Goal: Information Seeking & Learning: Learn about a topic

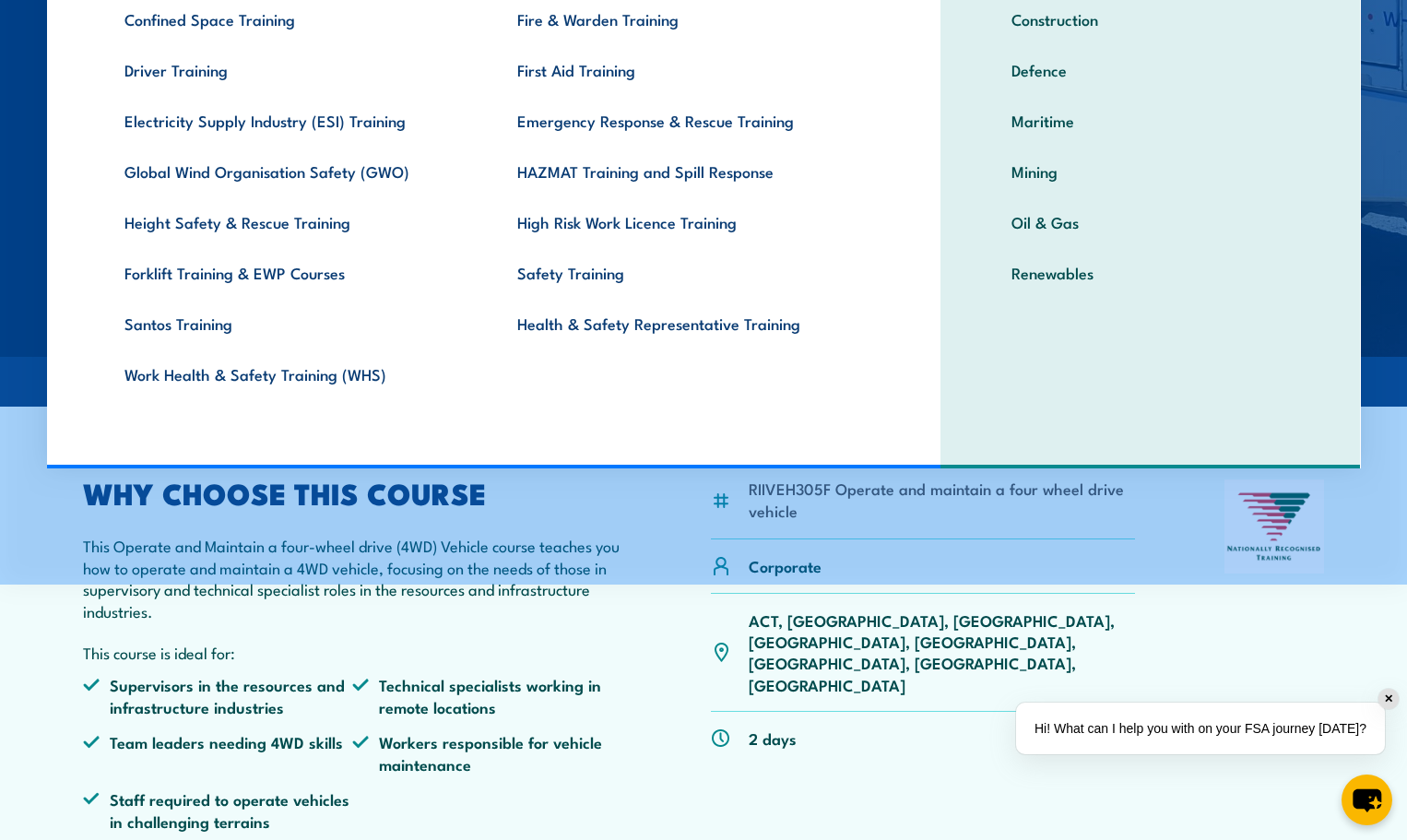
scroll to position [276, 0]
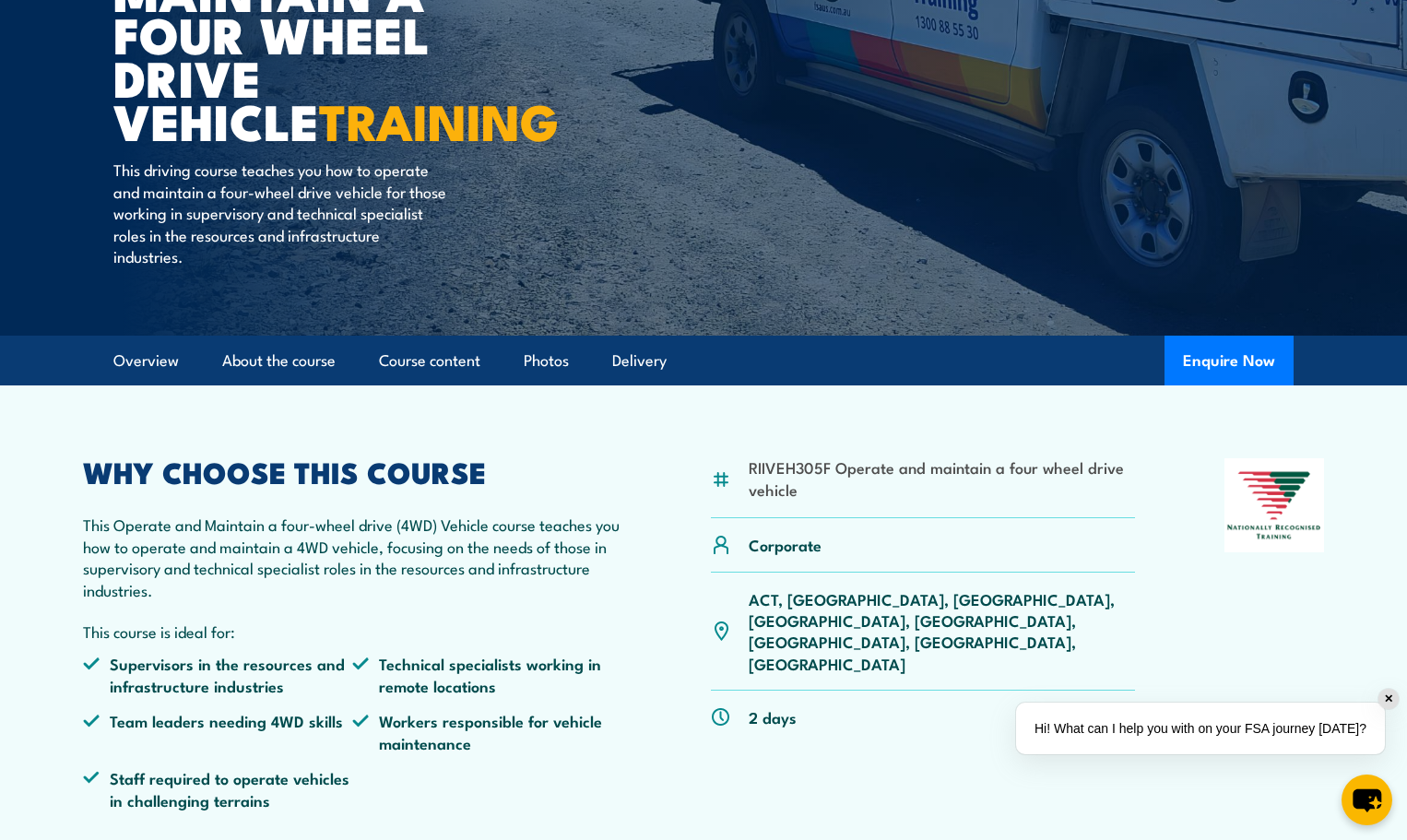
click at [799, 595] on p "ACT, [GEOGRAPHIC_DATA], [GEOGRAPHIC_DATA], [GEOGRAPHIC_DATA], [GEOGRAPHIC_DATA]…" at bounding box center [942, 631] width 386 height 86
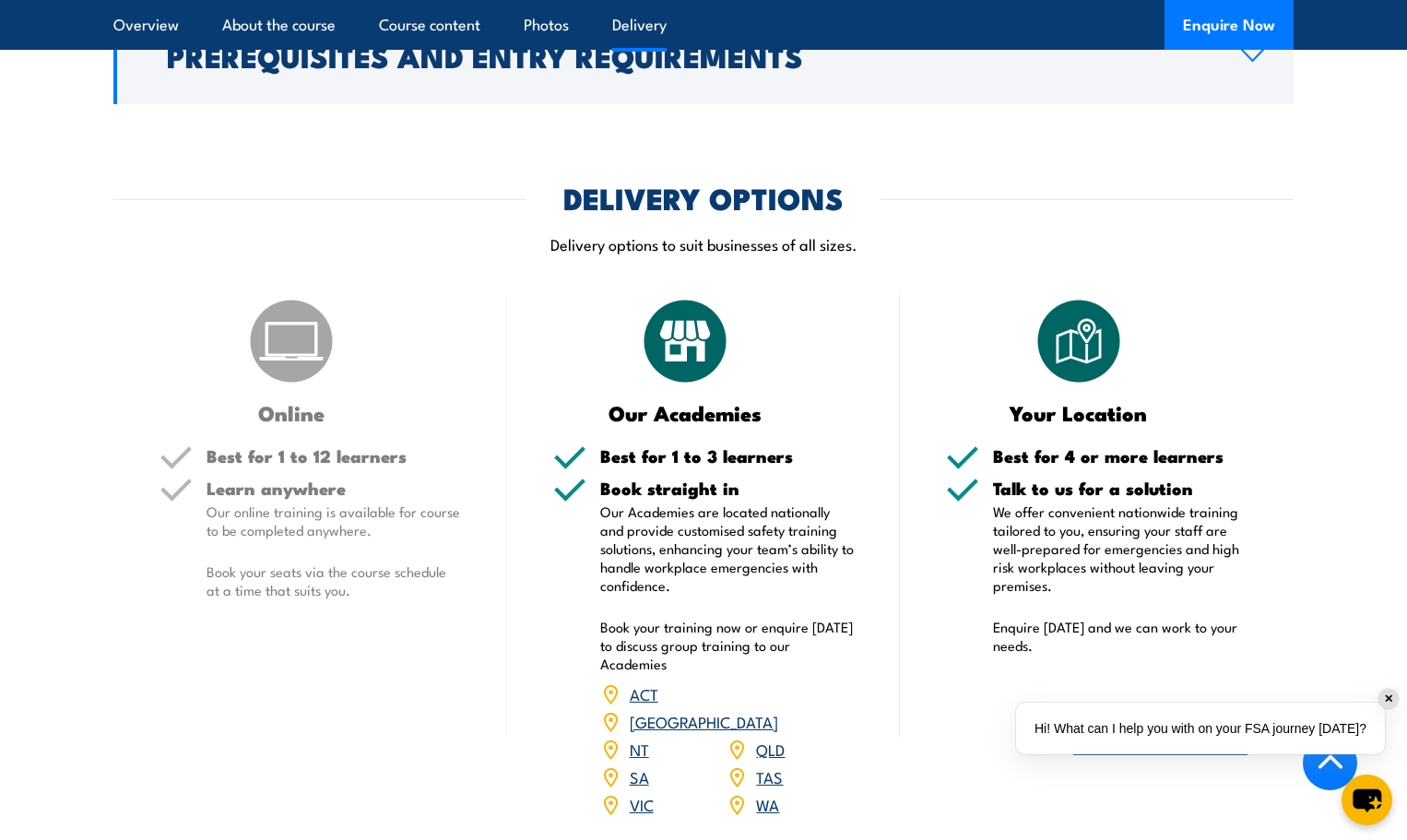
scroll to position [2120, 0]
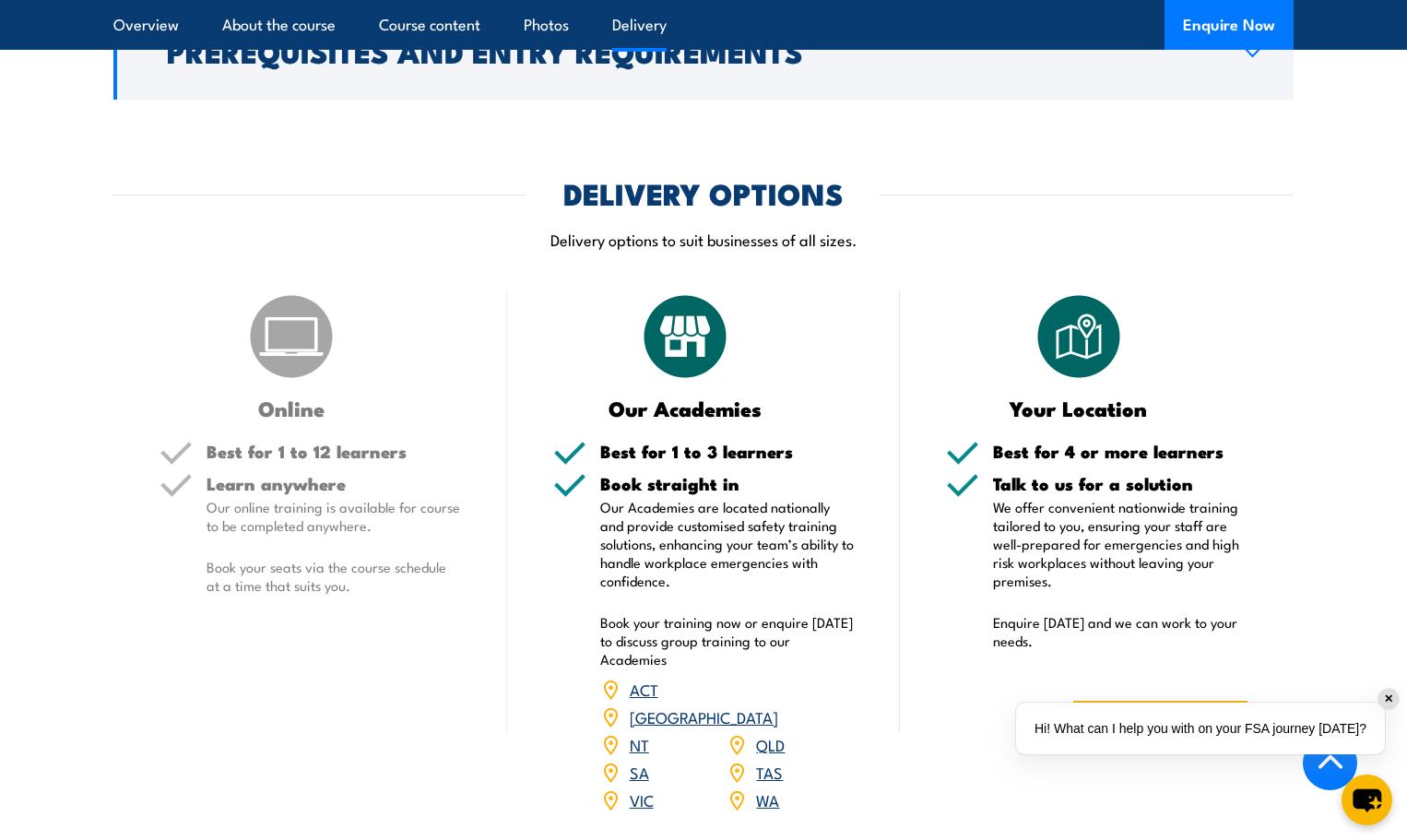
click at [772, 705] on link "[GEOGRAPHIC_DATA]" at bounding box center [703, 716] width 148 height 22
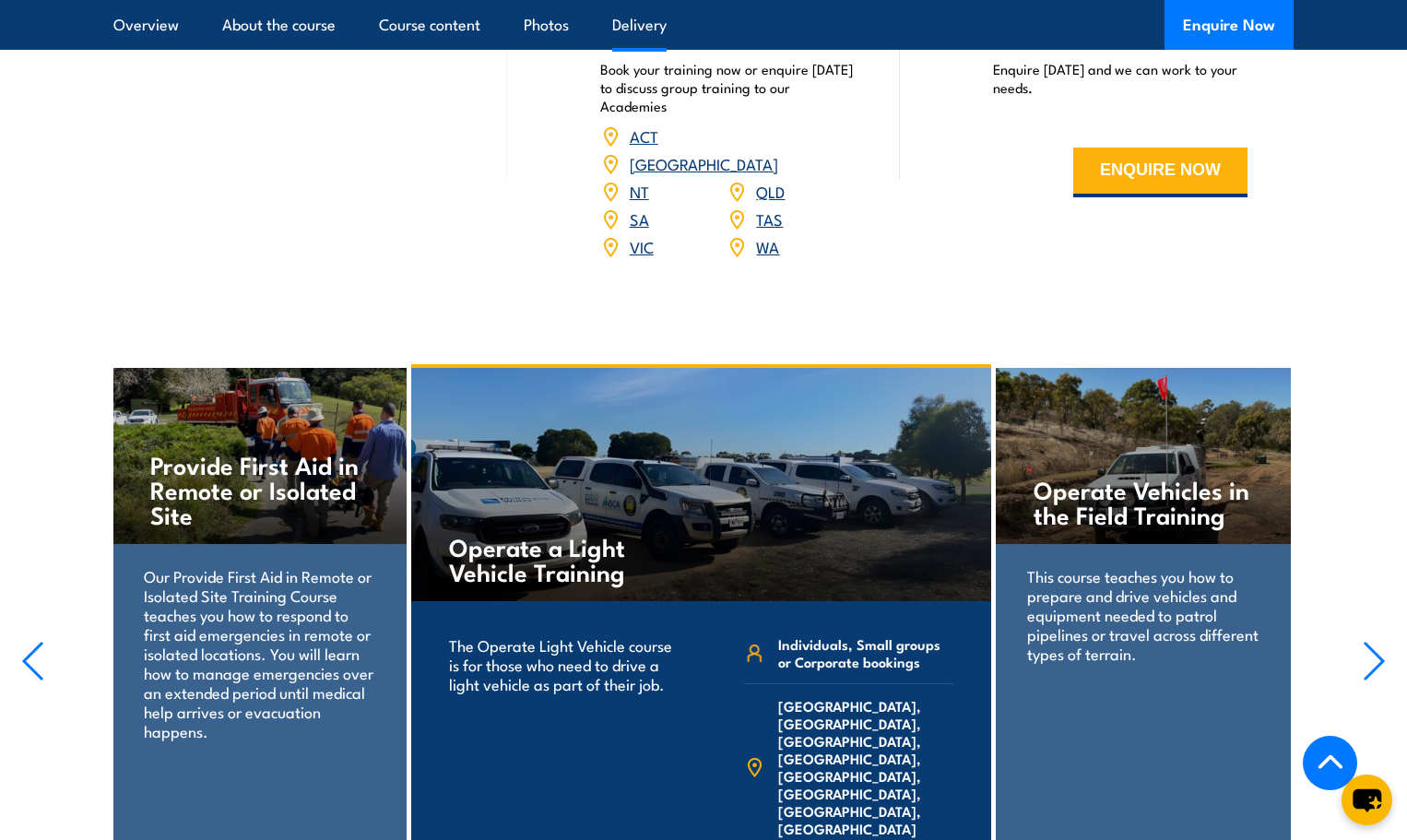
scroll to position [2766, 0]
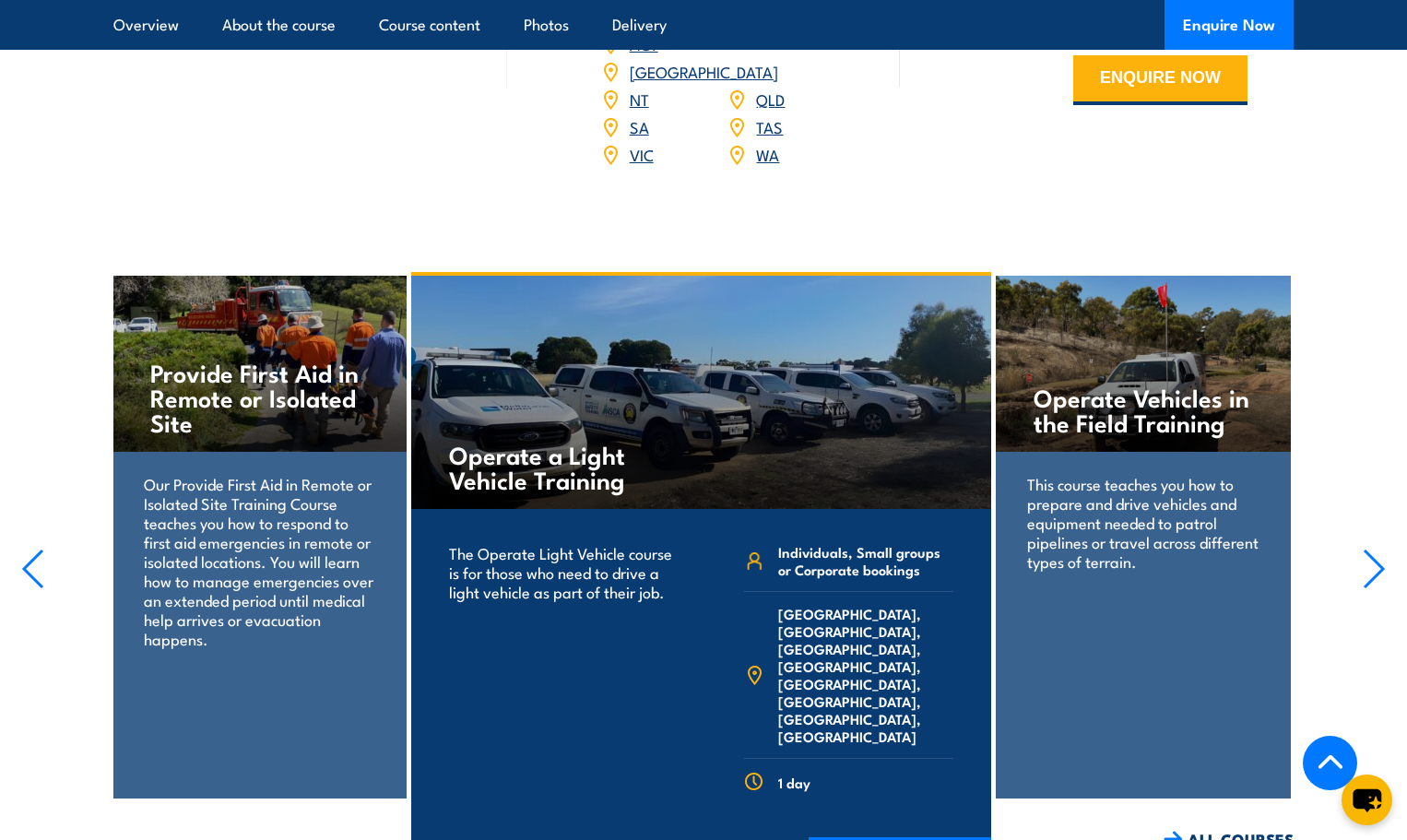
click at [1374, 549] on icon "button" at bounding box center [1373, 569] width 23 height 41
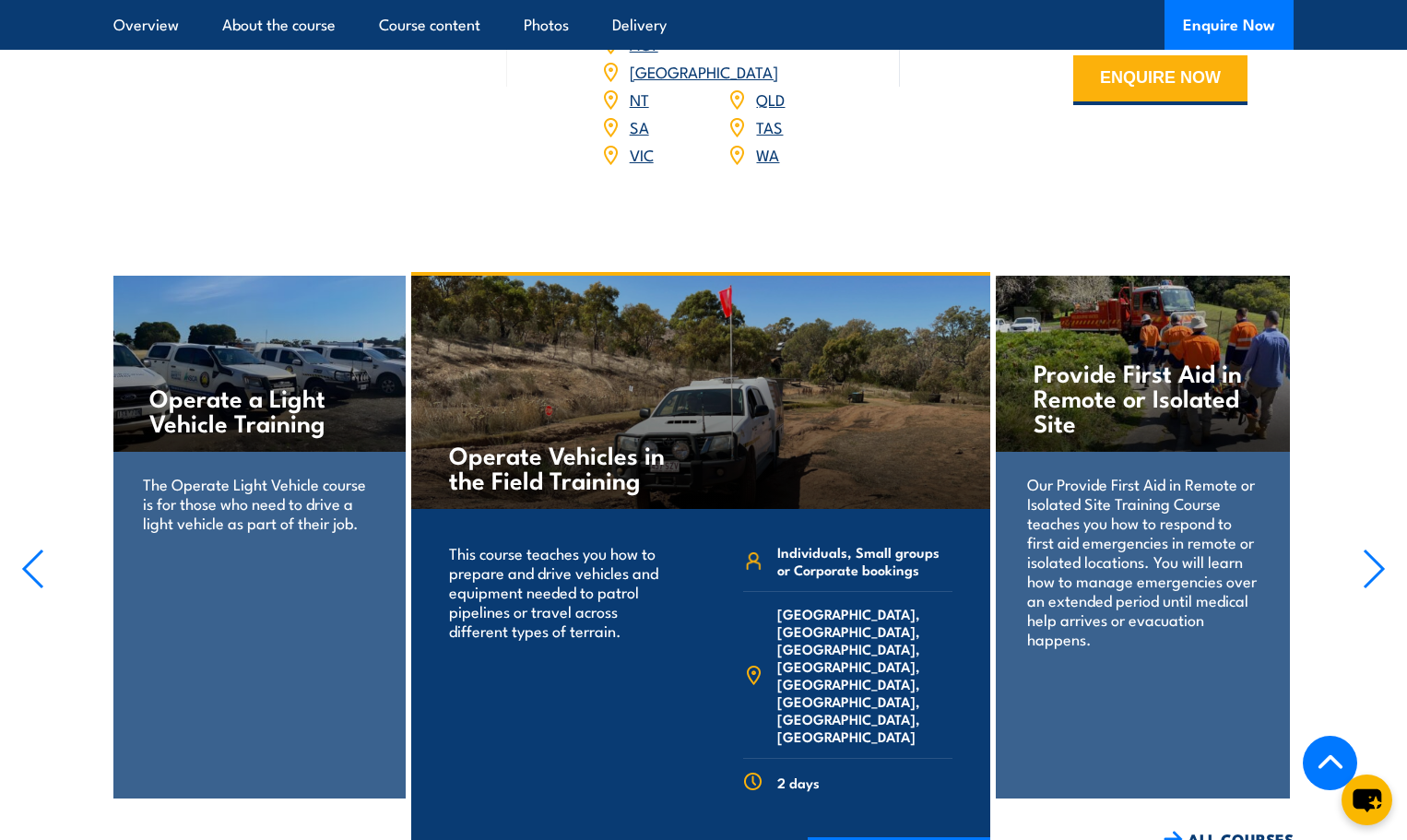
click at [1367, 551] on icon "button" at bounding box center [1373, 569] width 19 height 37
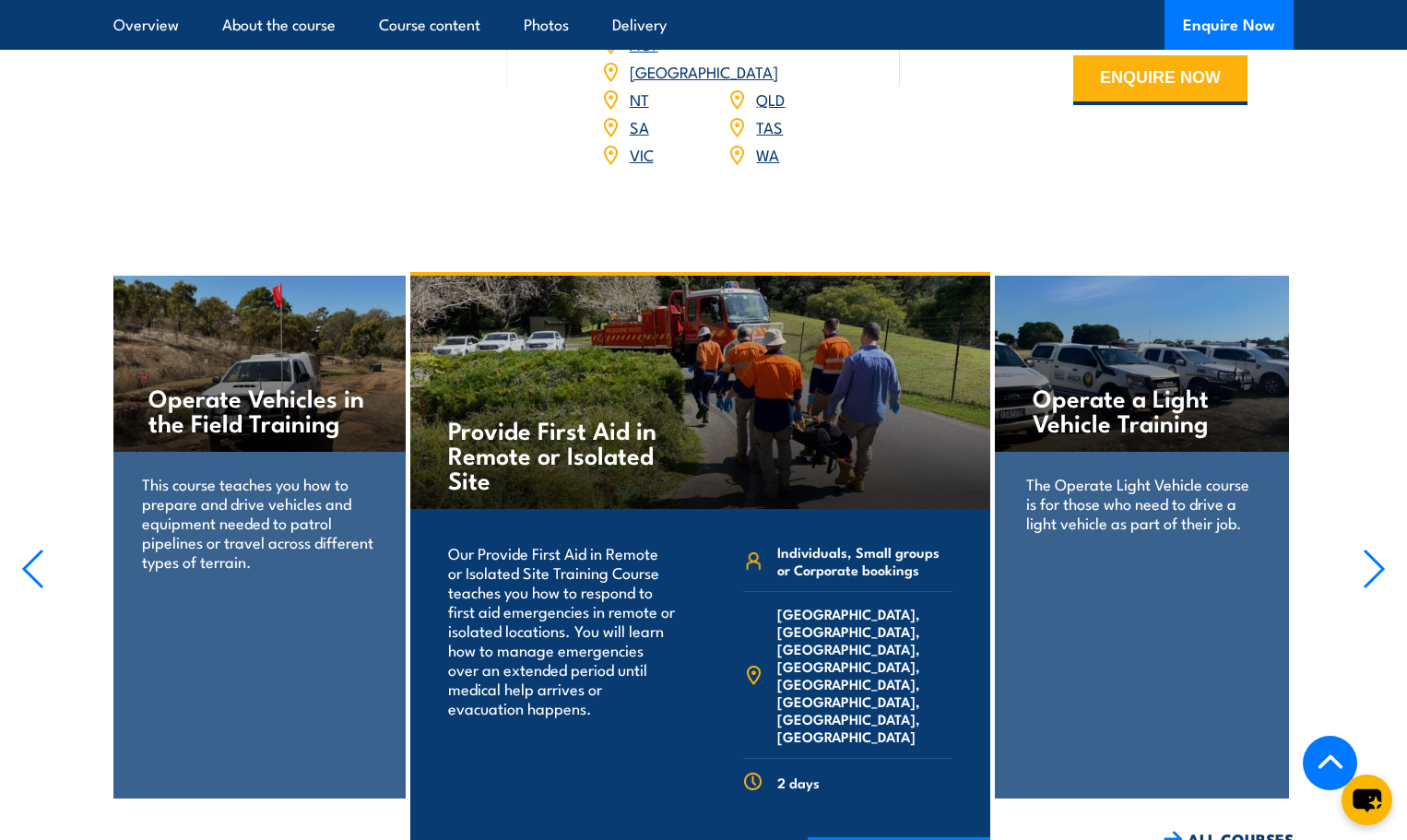
click at [1367, 551] on icon "button" at bounding box center [1373, 569] width 19 height 37
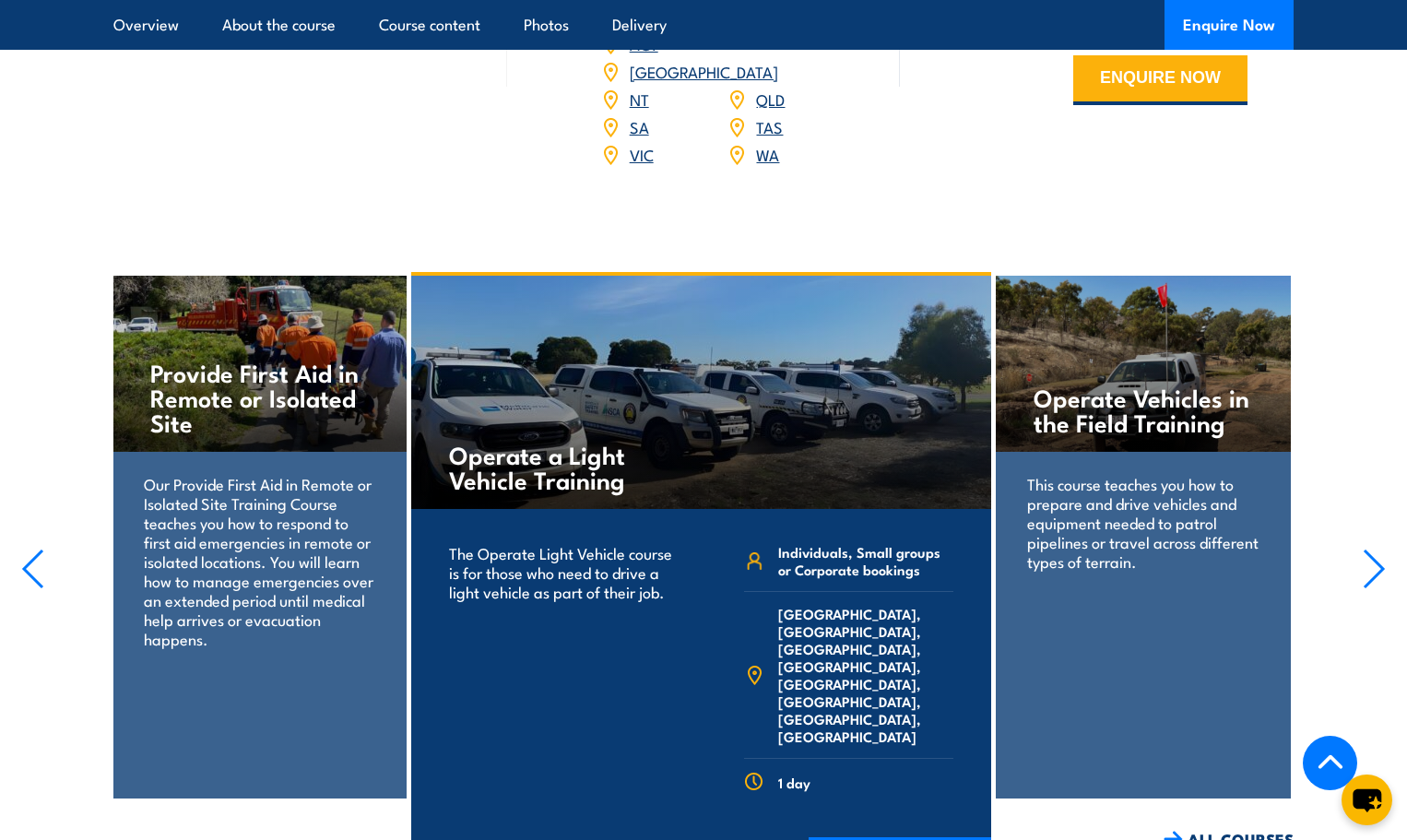
click at [1367, 551] on icon "button" at bounding box center [1373, 569] width 19 height 37
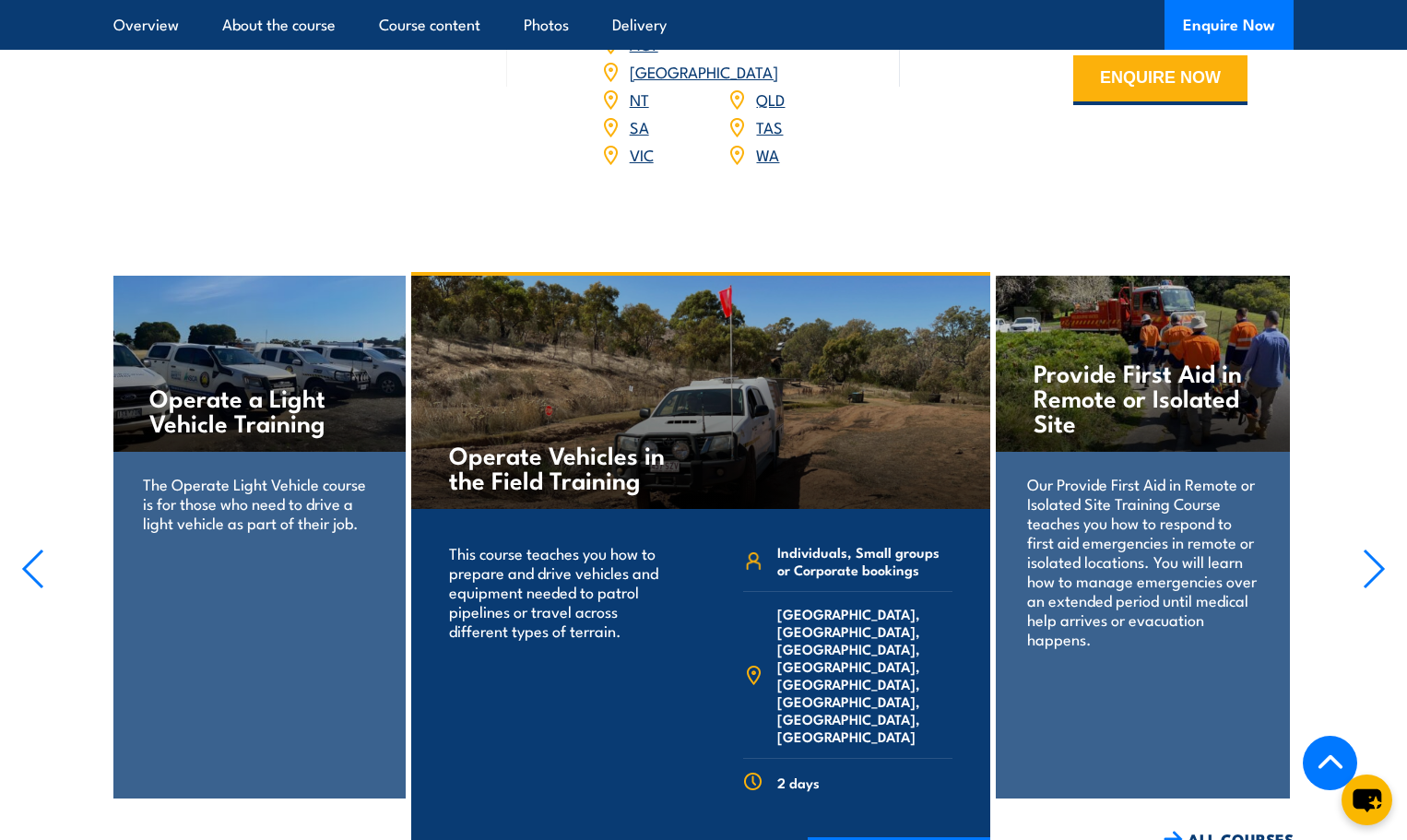
click at [1367, 551] on icon "button" at bounding box center [1373, 569] width 19 height 37
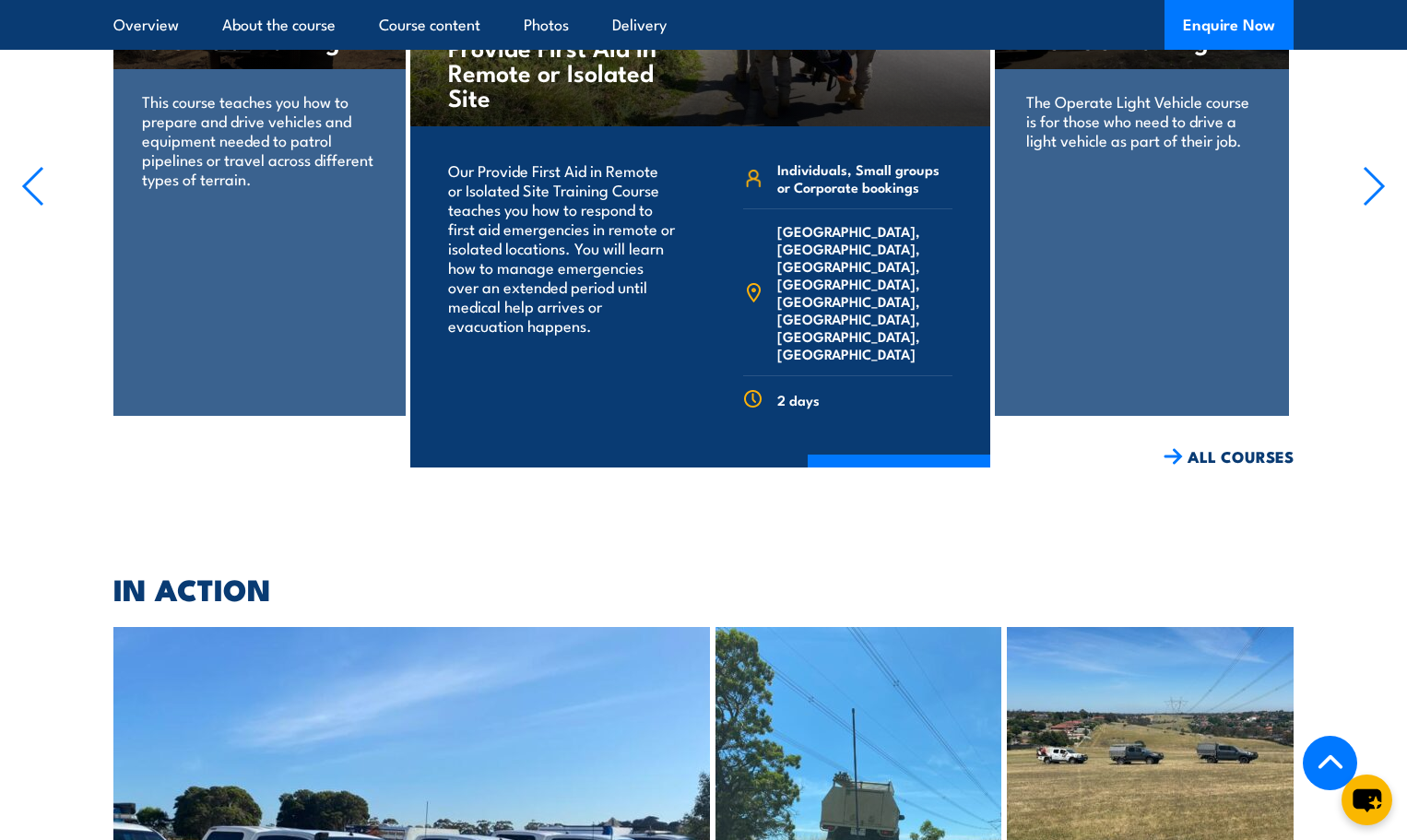
scroll to position [3226, 0]
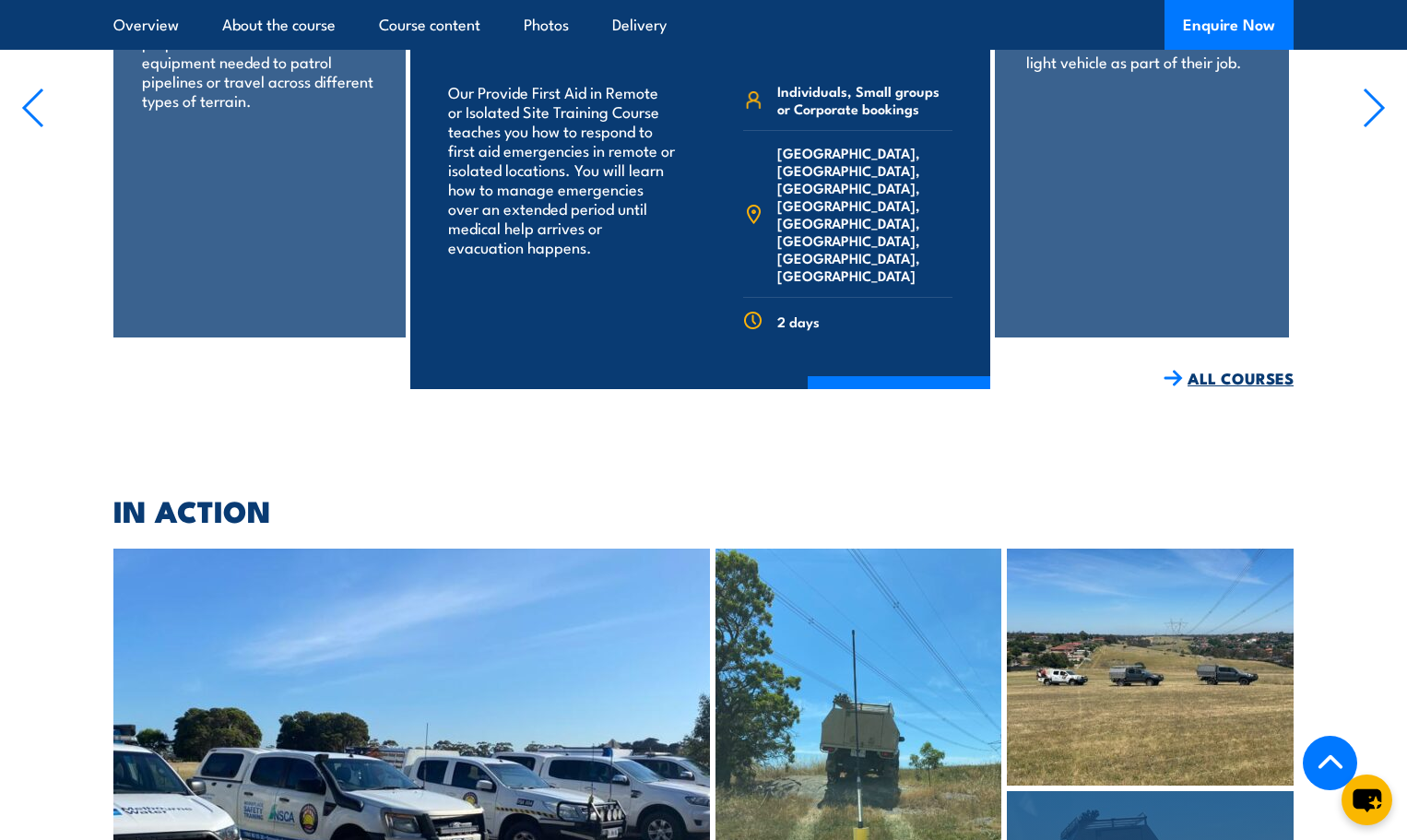
click at [1222, 368] on link "ALL COURSES" at bounding box center [1228, 378] width 130 height 21
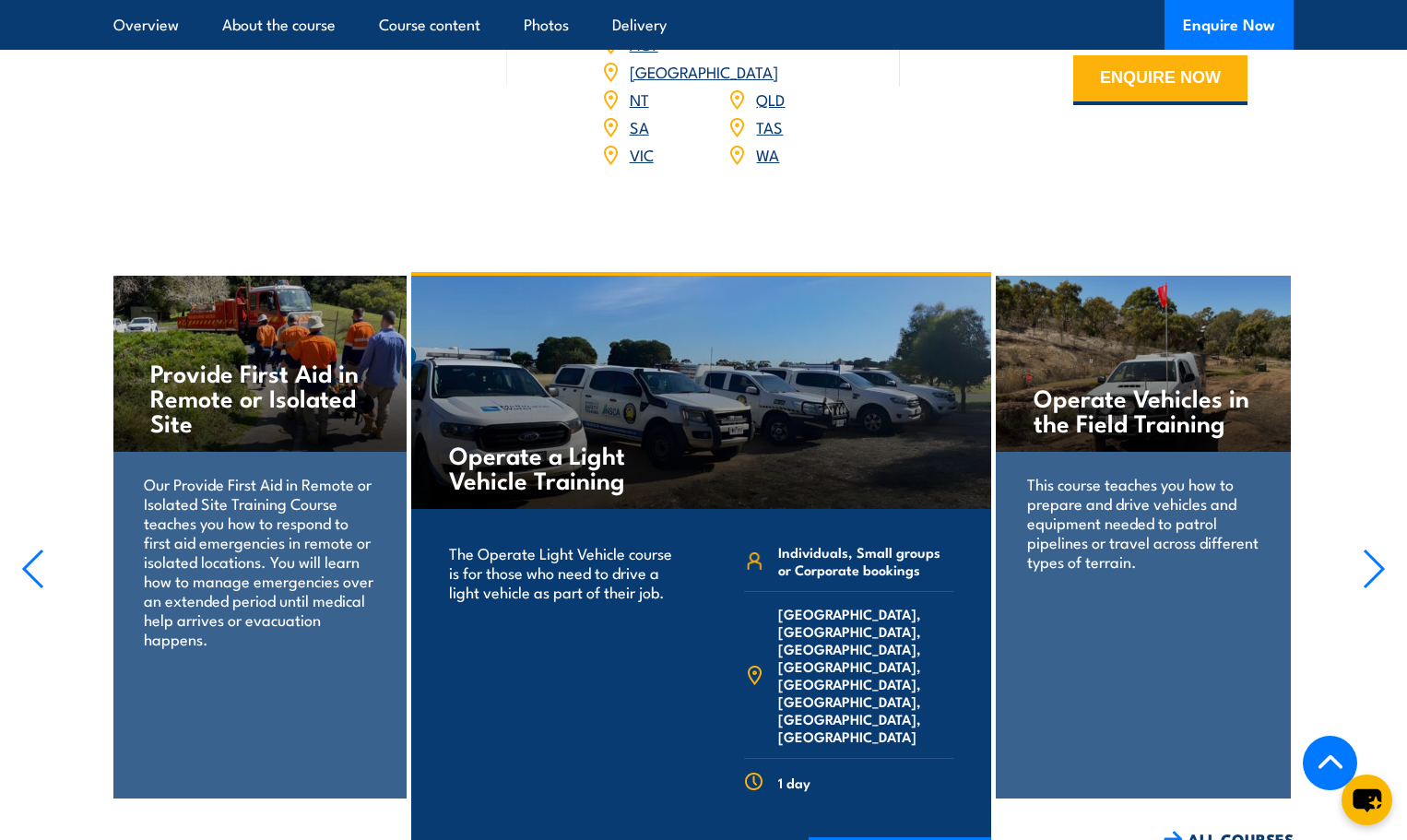
scroll to position [3133, 0]
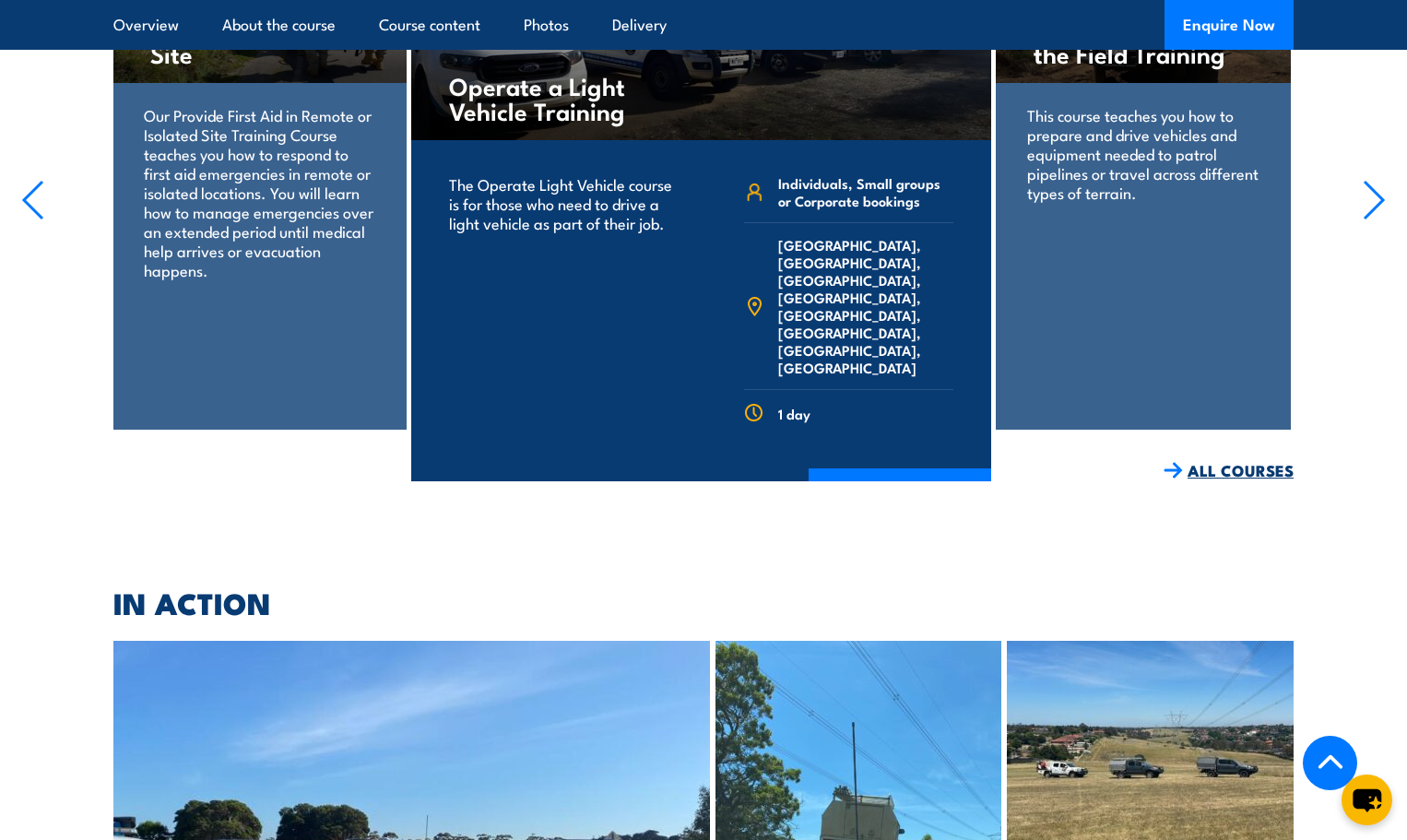
click at [1209, 460] on link "ALL COURSES" at bounding box center [1228, 470] width 130 height 21
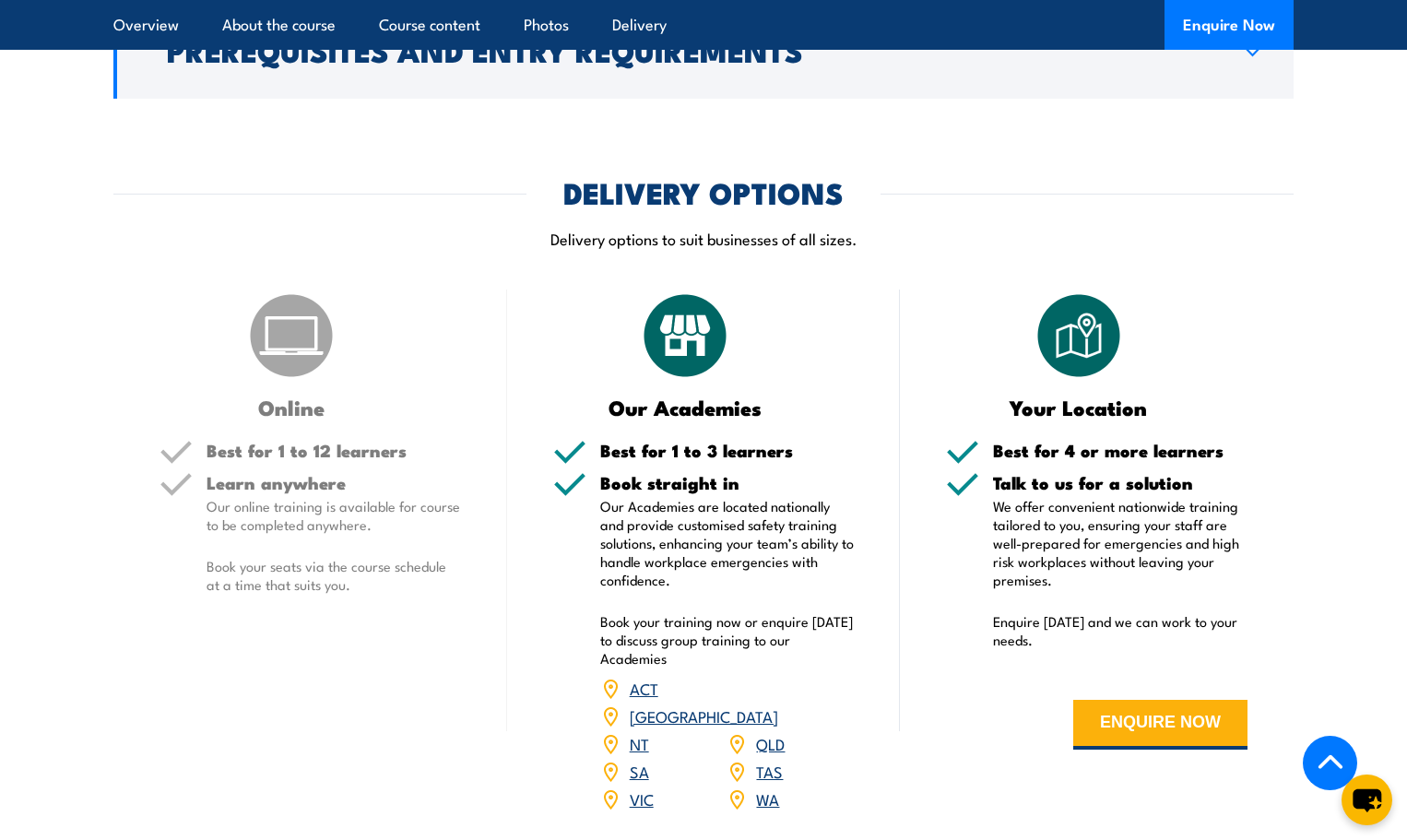
scroll to position [2304, 0]
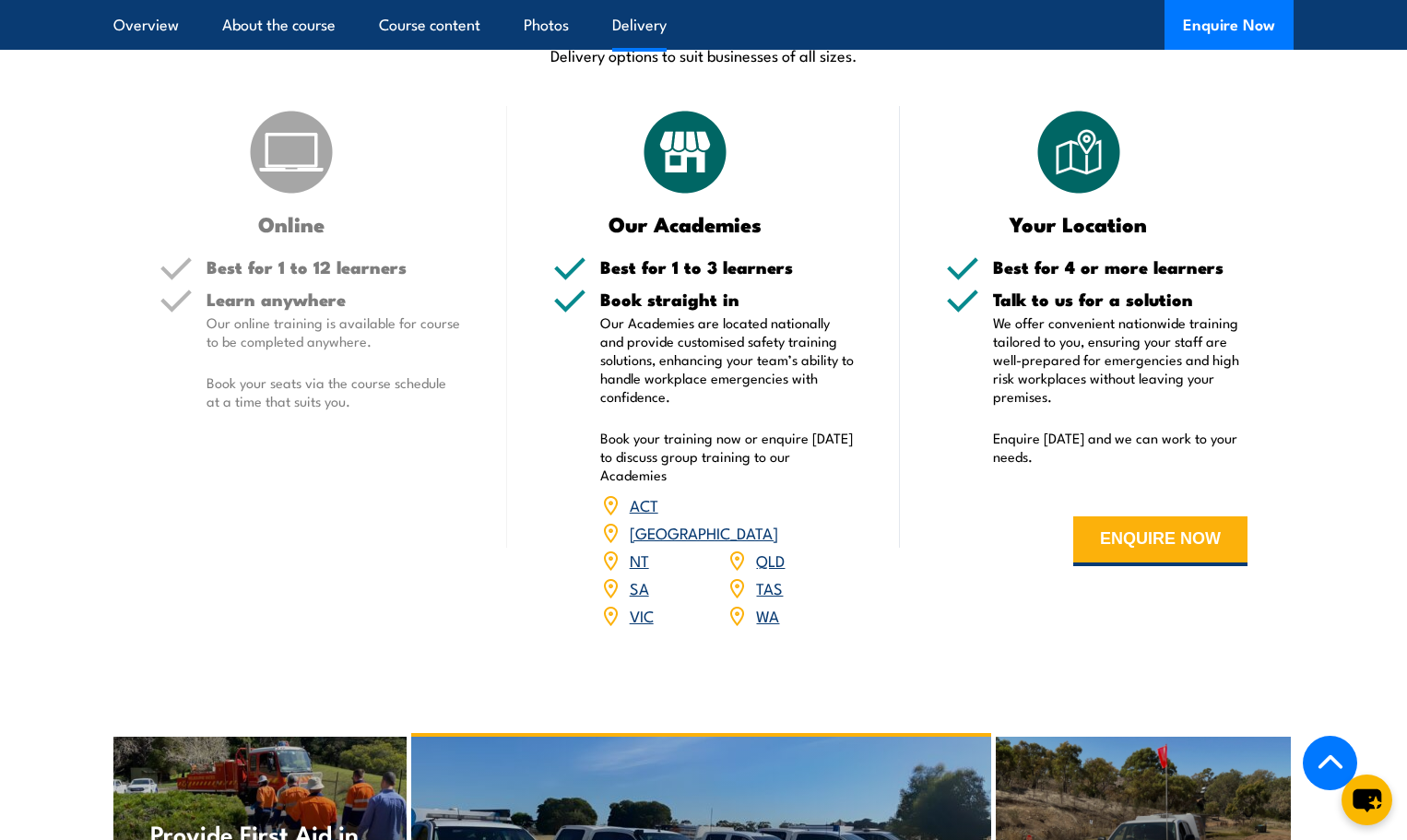
click at [773, 521] on link "[GEOGRAPHIC_DATA]" at bounding box center [703, 532] width 148 height 22
click at [770, 521] on link "NSW" at bounding box center [703, 532] width 148 height 22
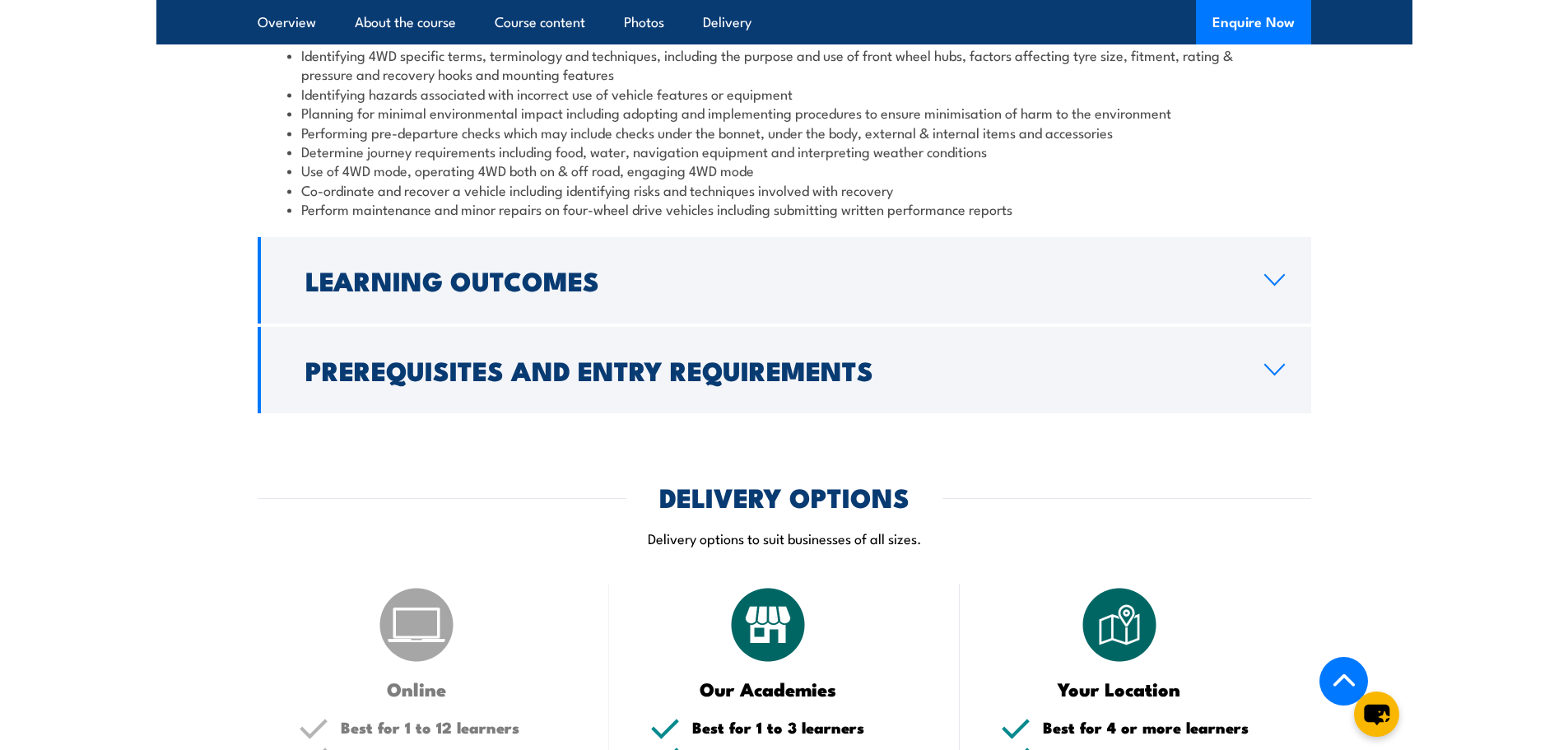
scroll to position [1564, 0]
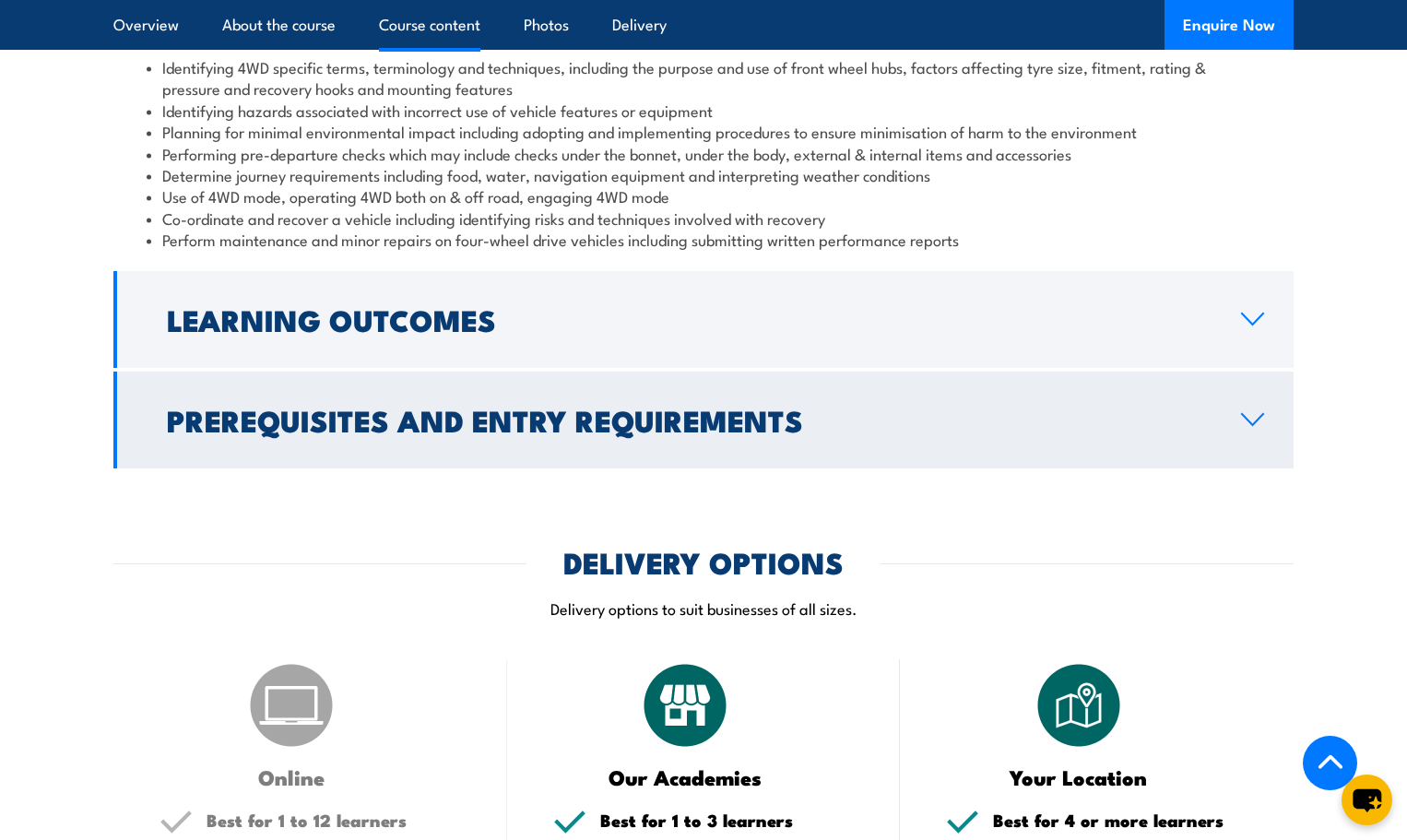
click at [1255, 430] on link "Prerequisites and Entry Requirements" at bounding box center [703, 420] width 1180 height 96
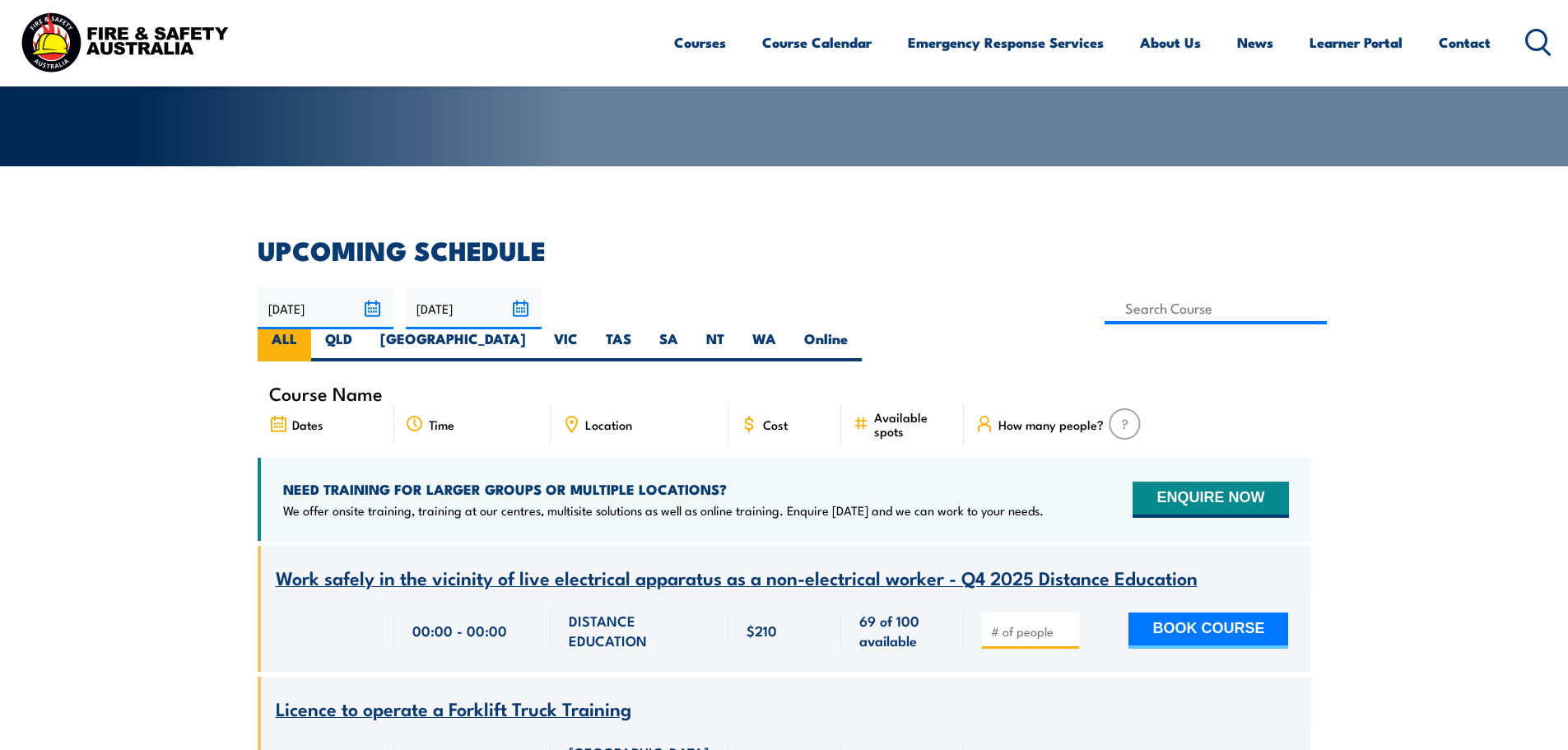
scroll to position [329, 0]
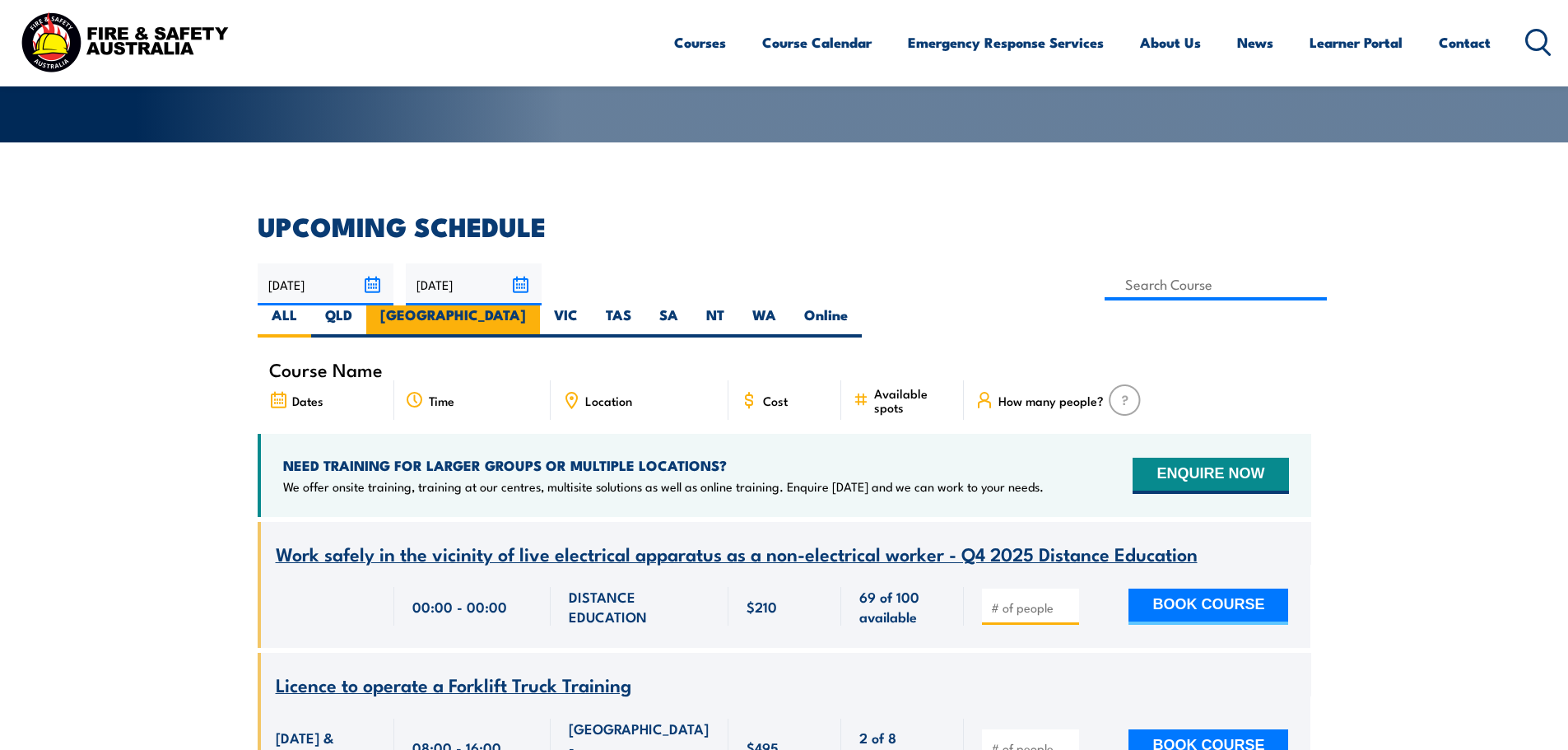
click at [540, 305] on label "[GEOGRAPHIC_DATA]" at bounding box center [454, 321] width 174 height 32
click at [537, 305] on input "[GEOGRAPHIC_DATA]" at bounding box center [531, 311] width 11 height 11
radio input "true"
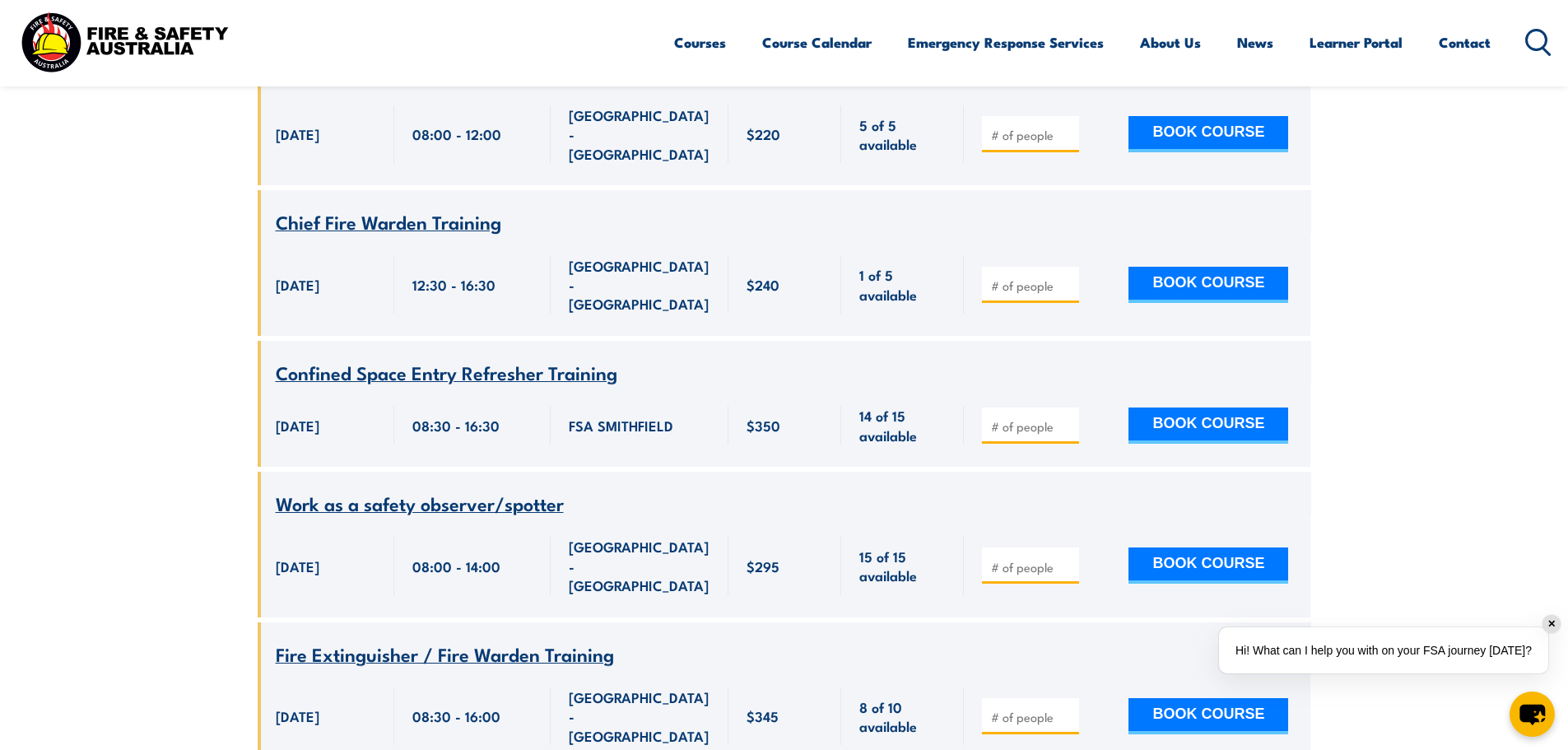
scroll to position [5893, 0]
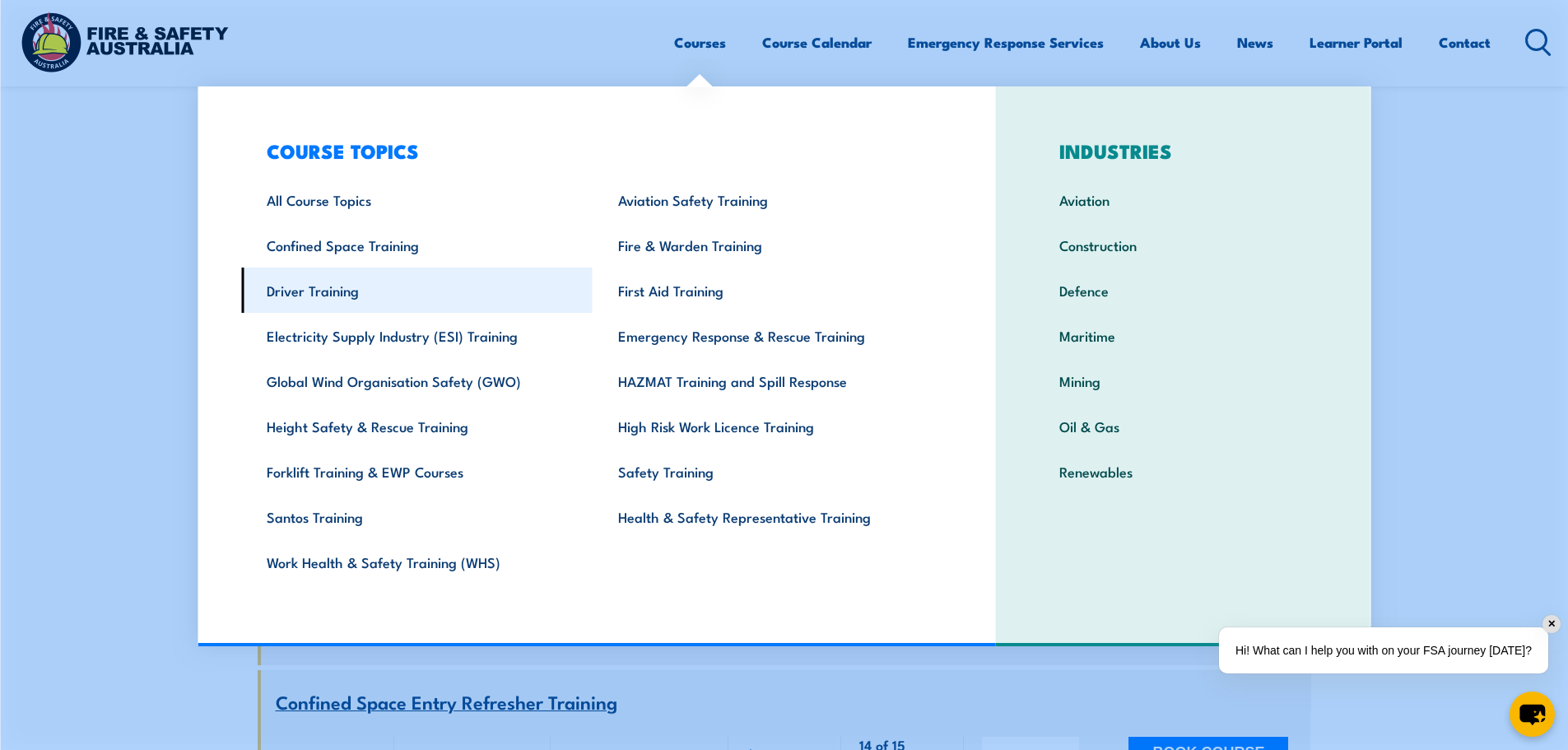
click at [324, 288] on link "Driver Training" at bounding box center [417, 289] width 352 height 45
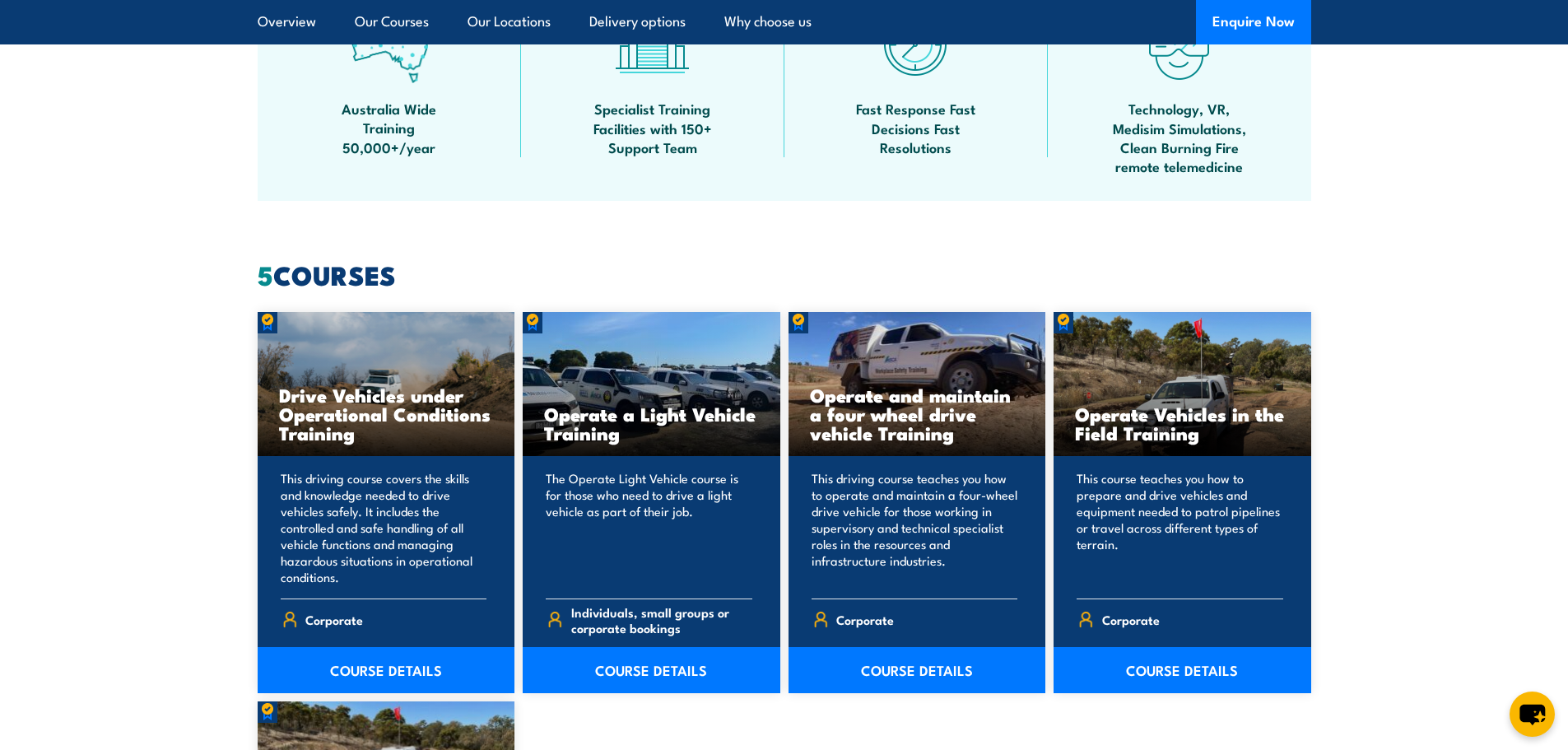
scroll to position [1399, 0]
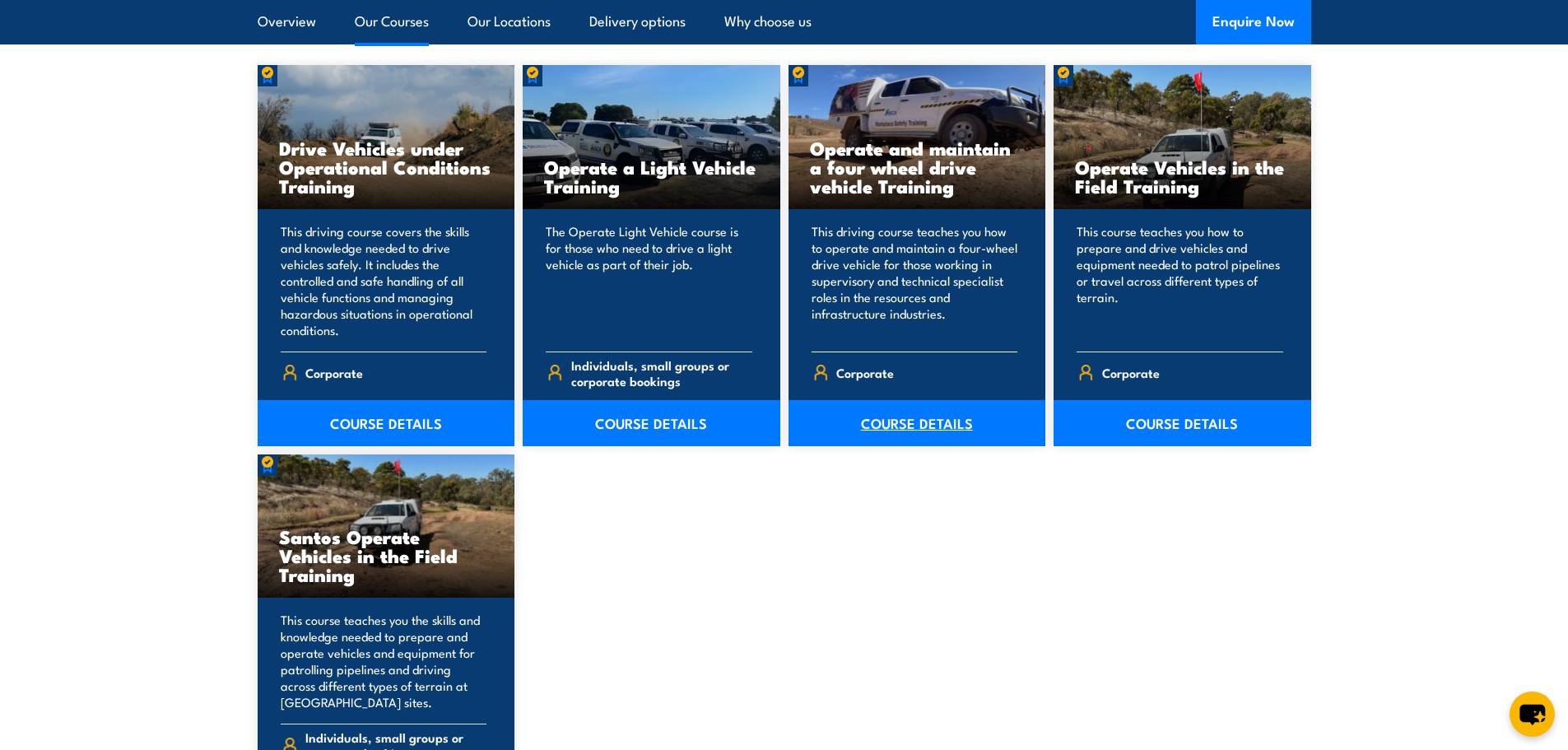
click at [894, 421] on link "COURSE DETAILS" at bounding box center [917, 423] width 257 height 46
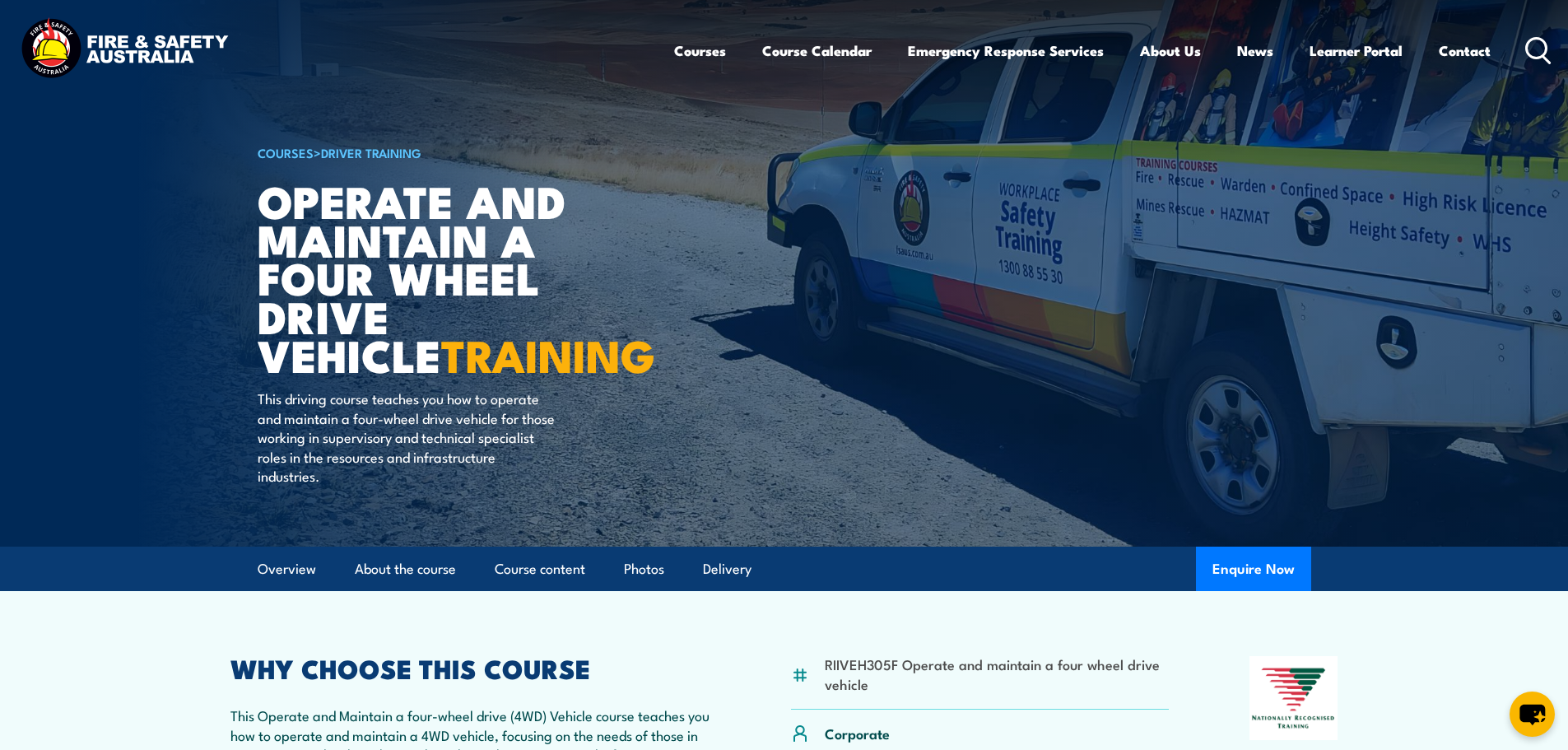
scroll to position [83, 0]
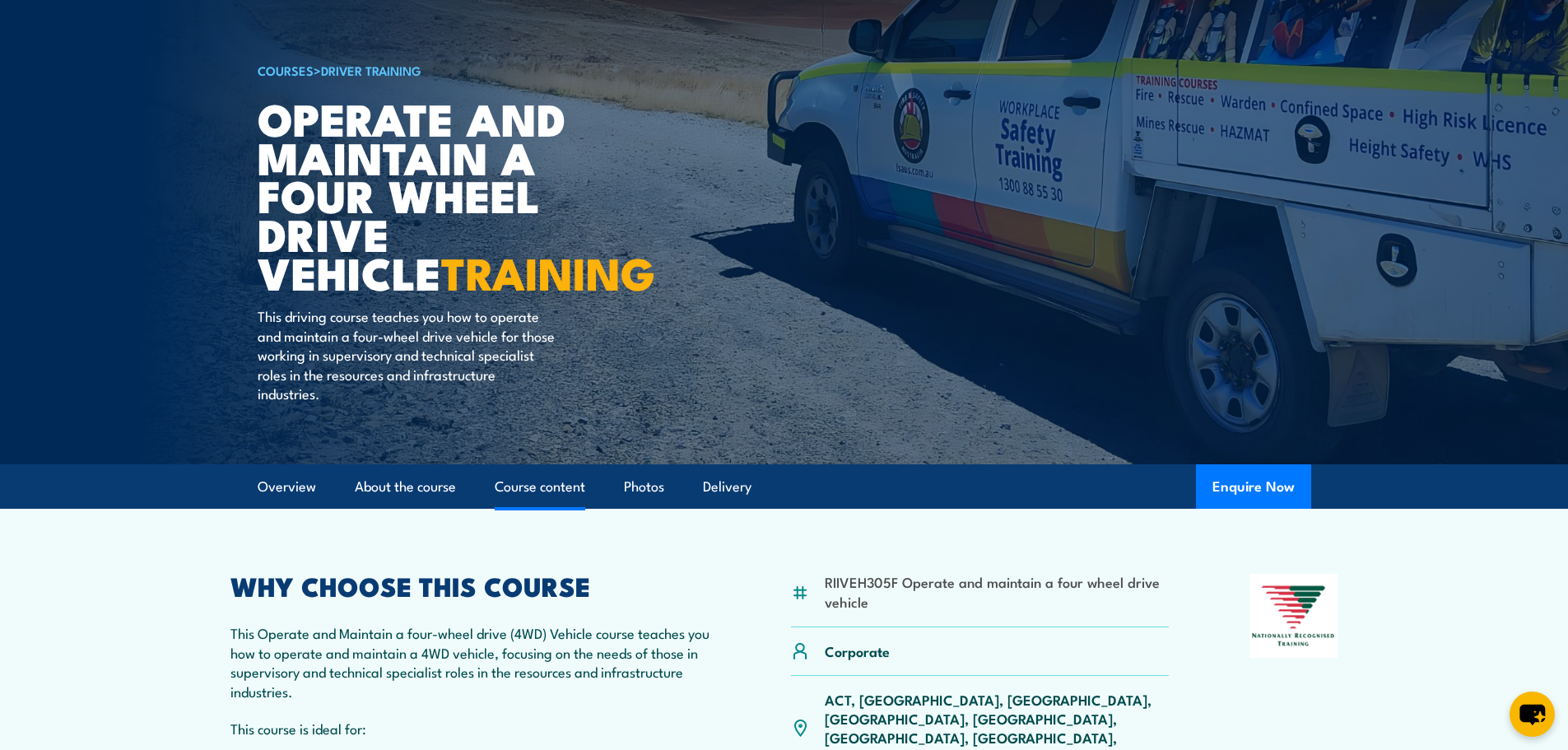
click at [543, 487] on link "Course content" at bounding box center [540, 486] width 91 height 43
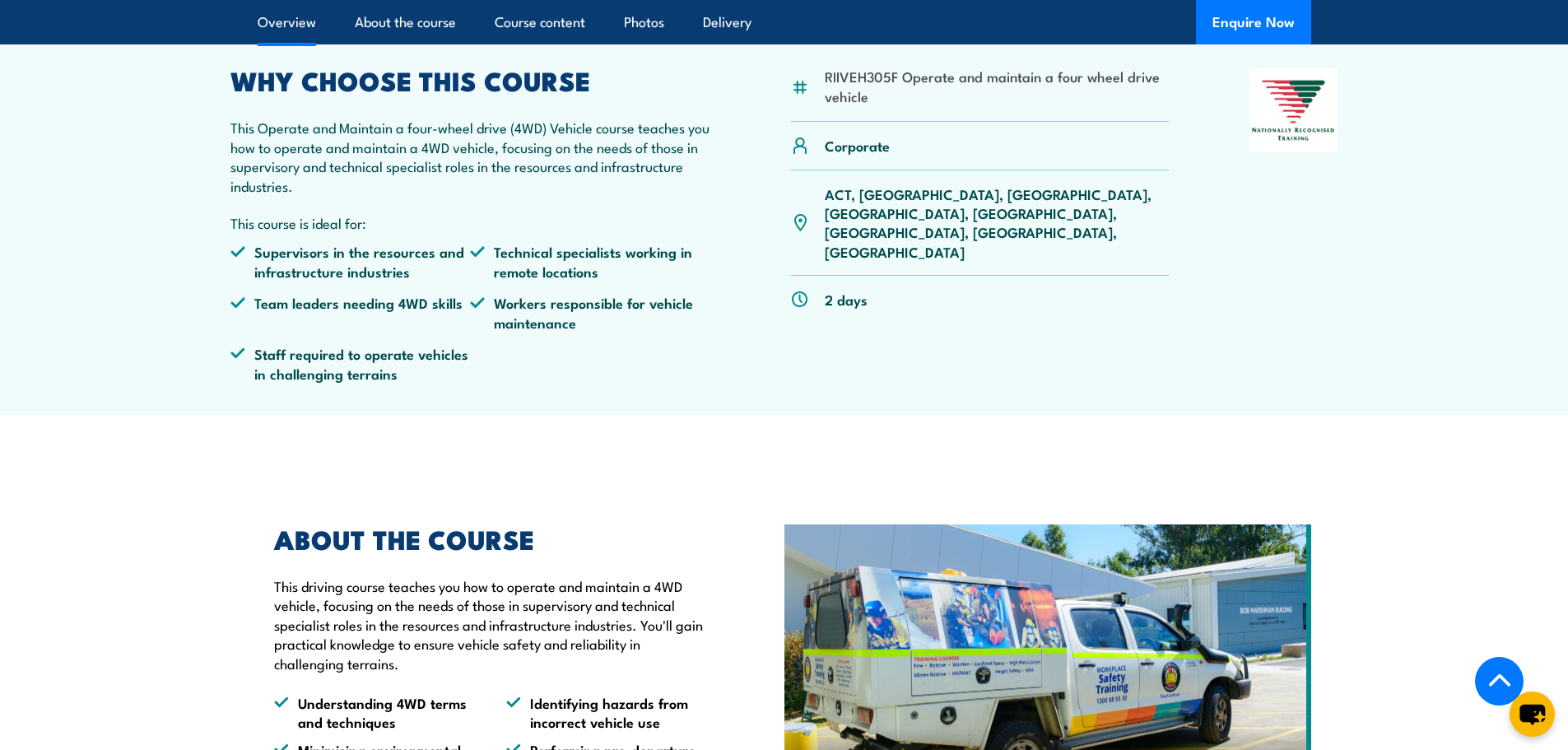
scroll to position [94, 0]
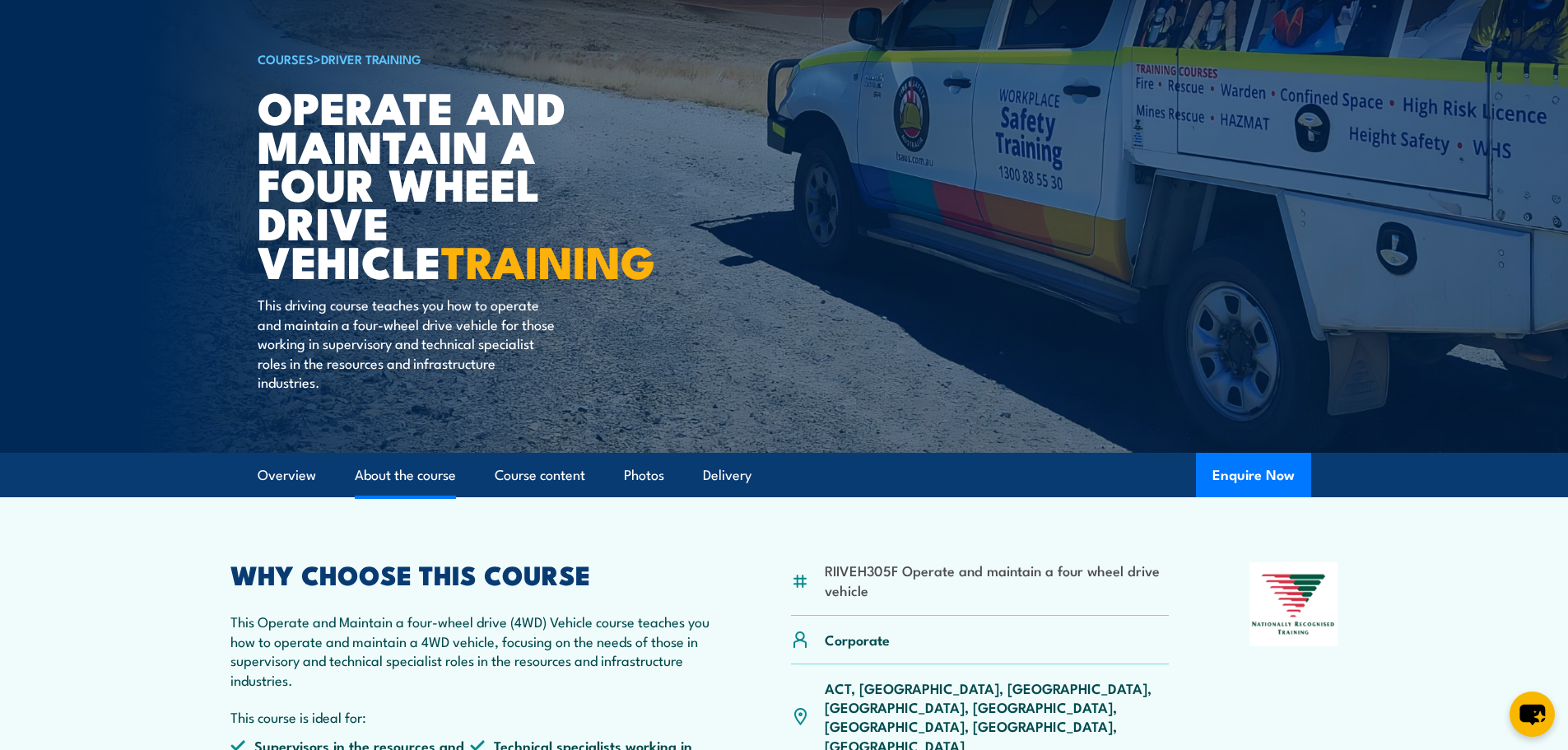
click at [403, 478] on link "About the course" at bounding box center [406, 475] width 101 height 43
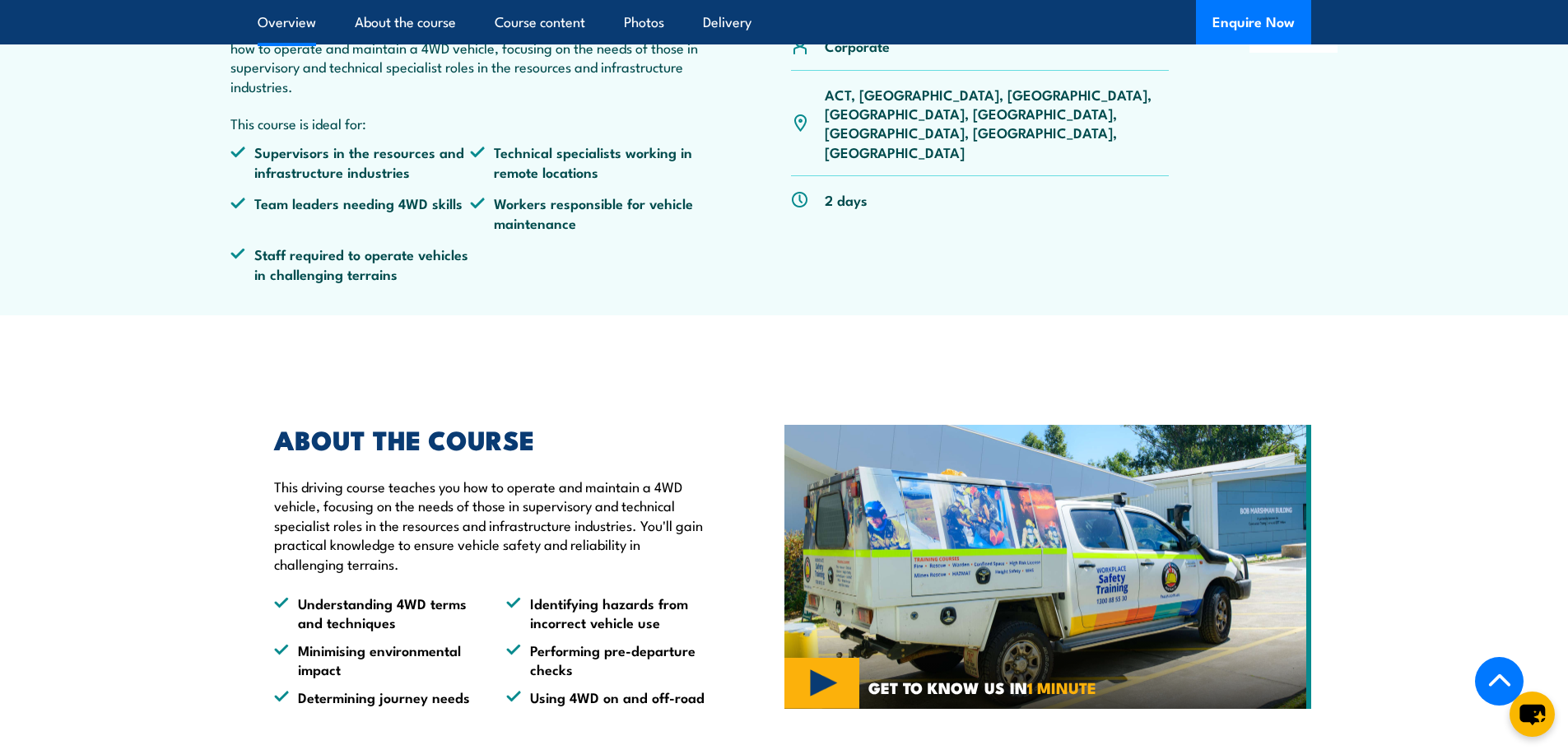
scroll to position [395, 0]
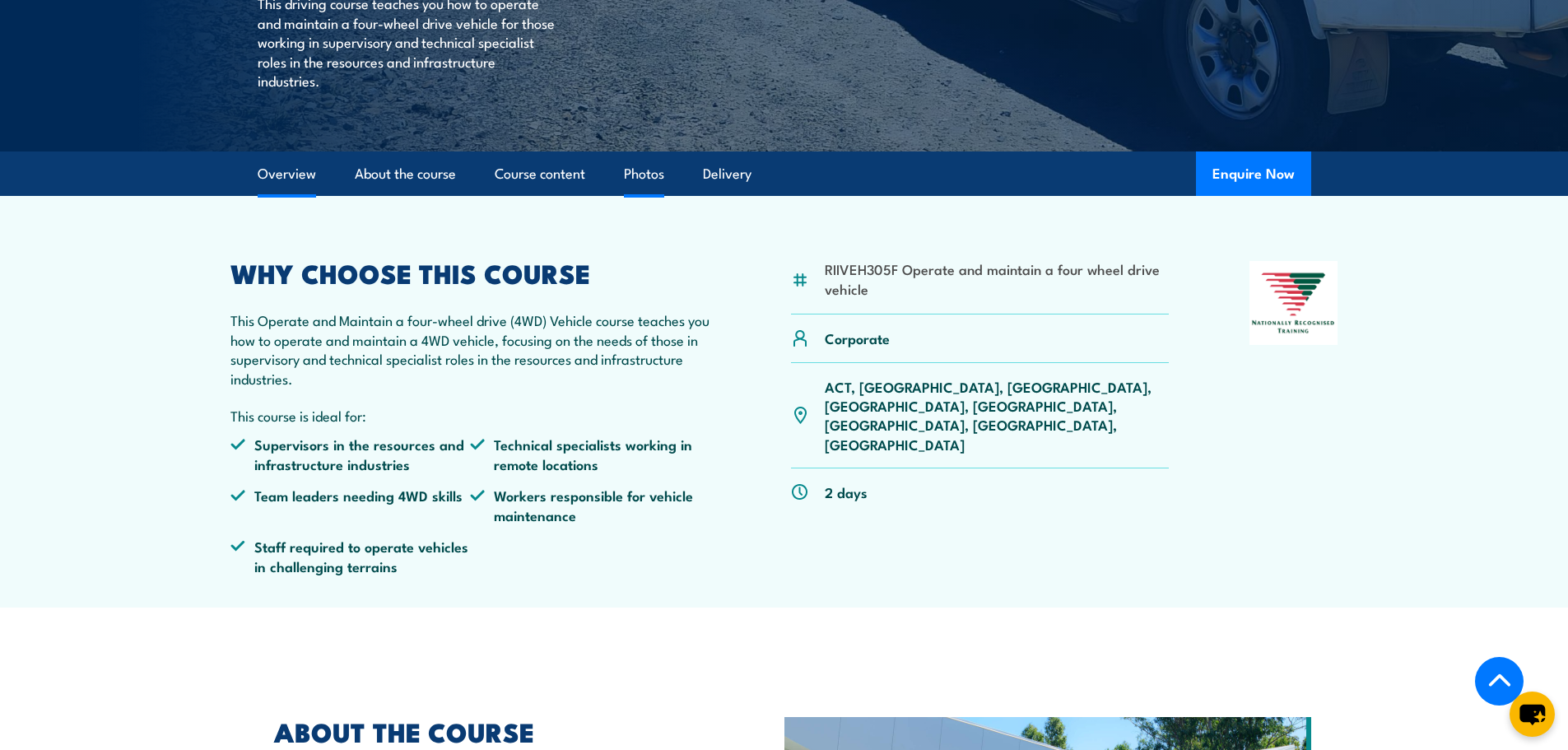
click at [650, 172] on link "Photos" at bounding box center [644, 174] width 40 height 43
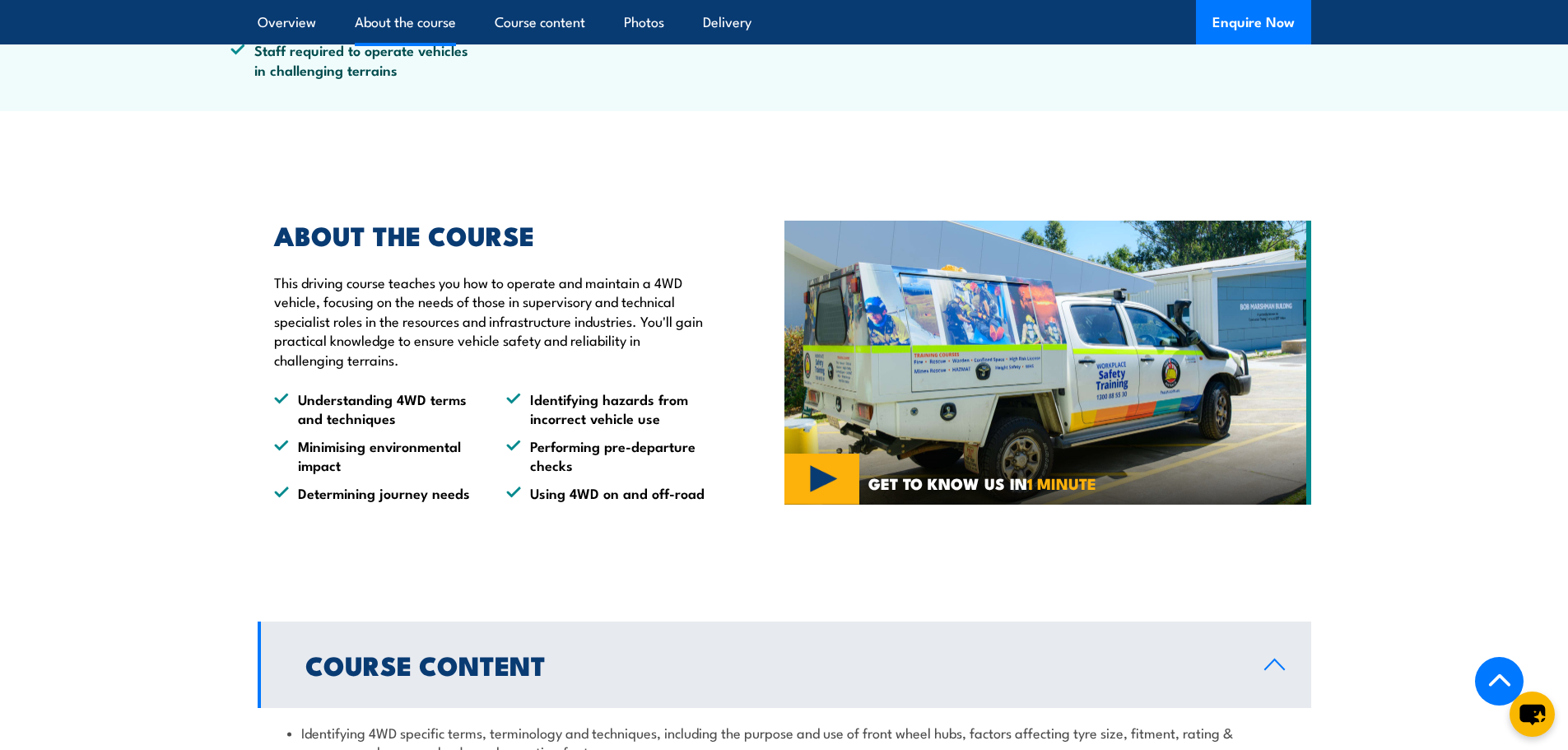
scroll to position [646, 0]
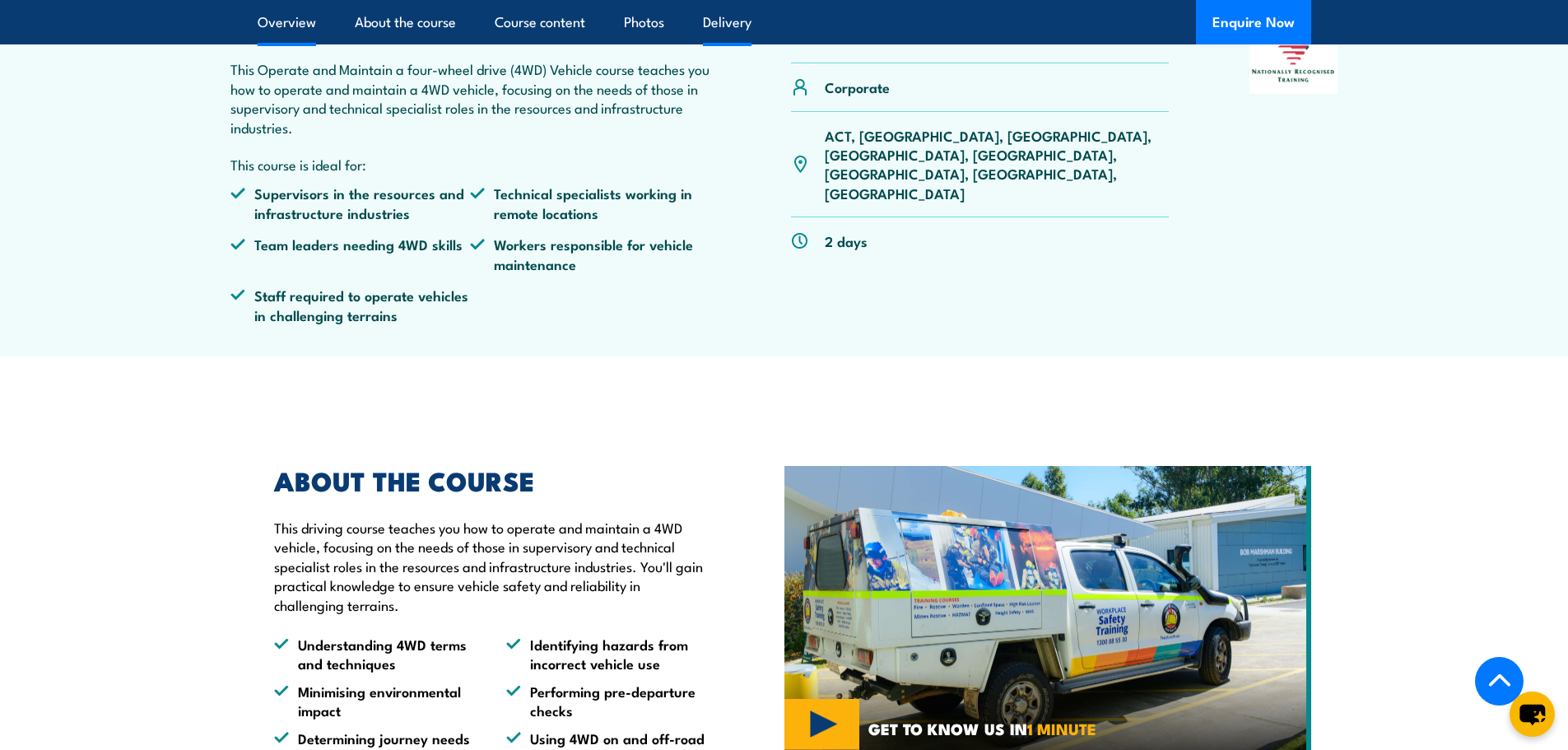
click at [741, 23] on link "Delivery" at bounding box center [727, 21] width 49 height 43
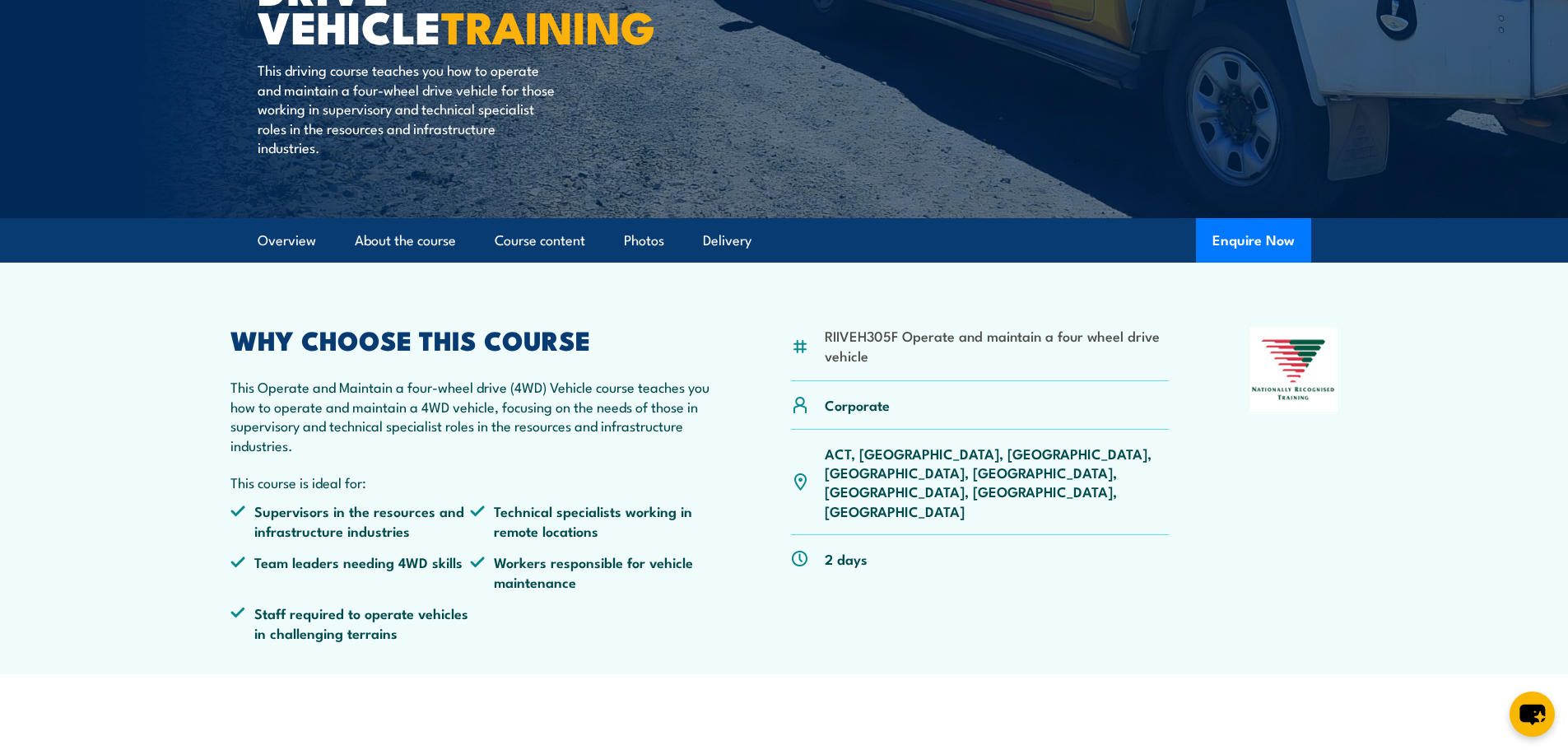
scroll to position [223, 0]
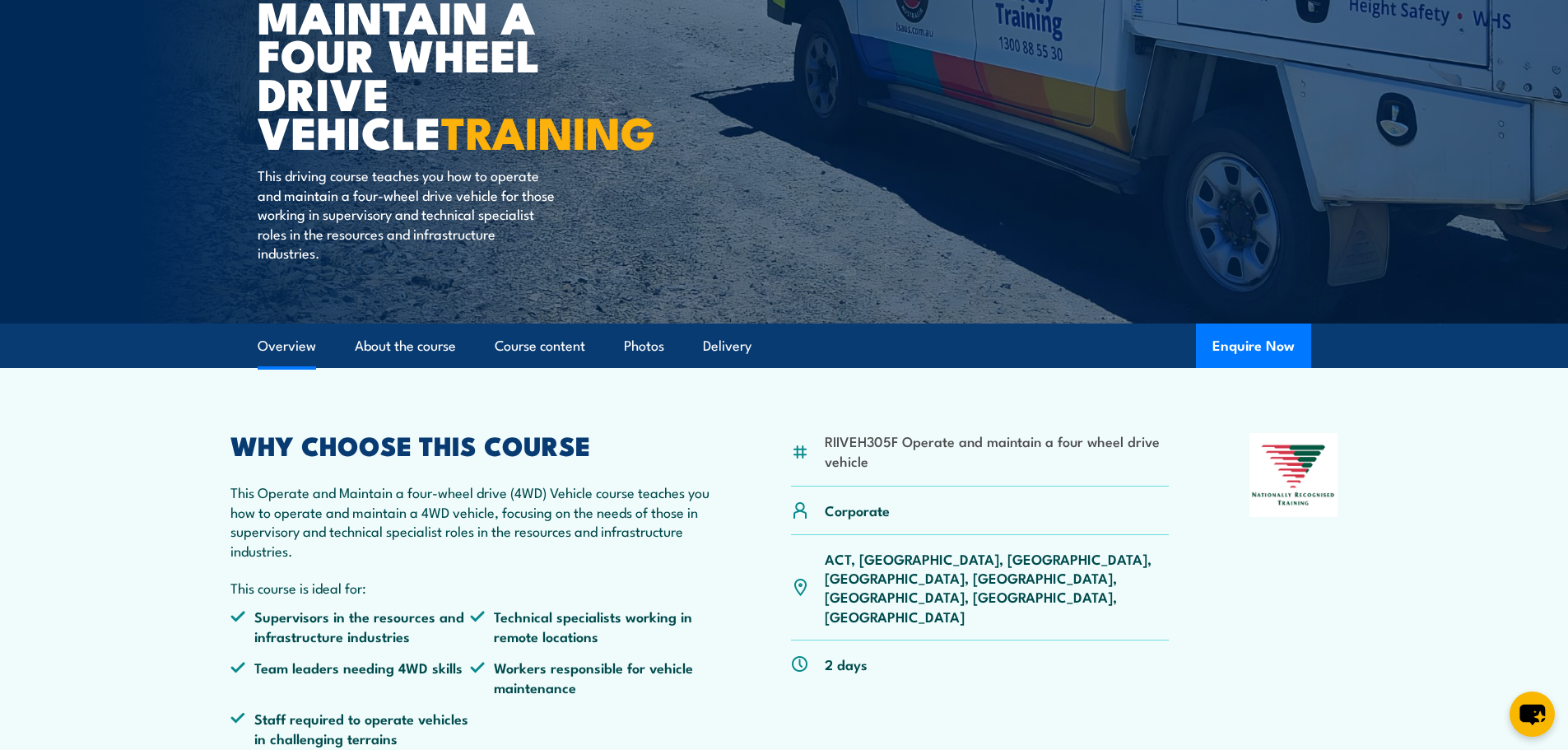
click at [306, 349] on link "Overview" at bounding box center [287, 345] width 59 height 43
